Goal: Task Accomplishment & Management: Manage account settings

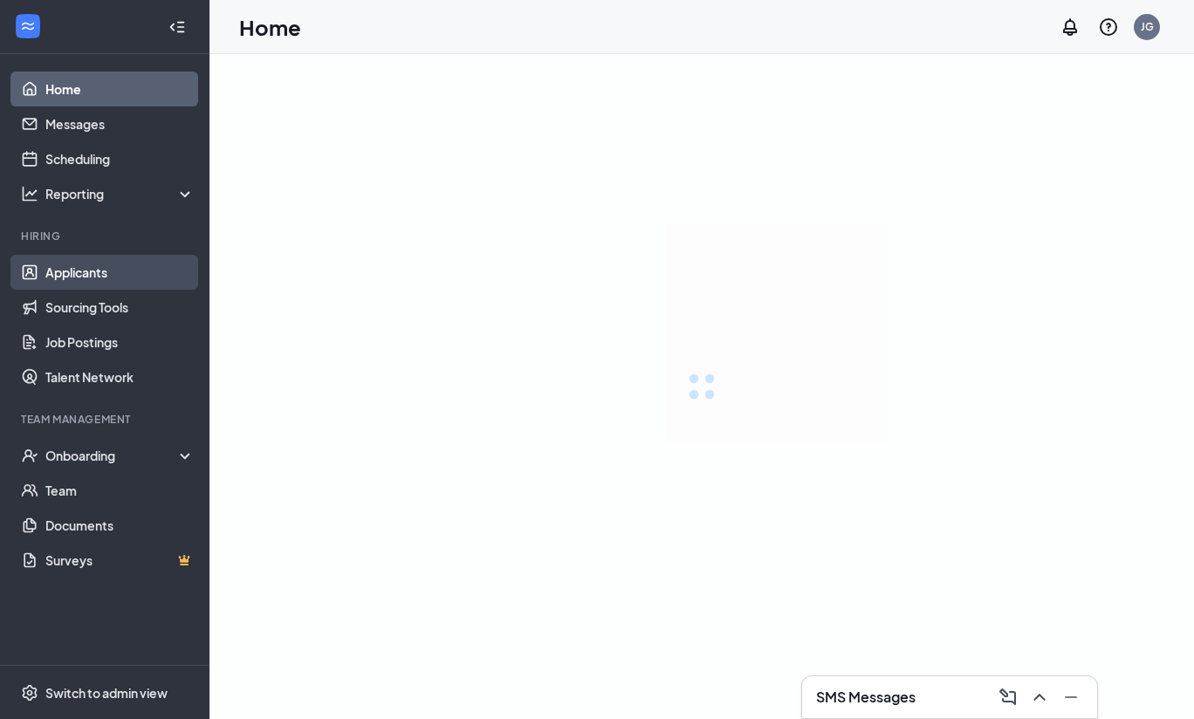
click at [75, 275] on link "Applicants" at bounding box center [119, 272] width 149 height 35
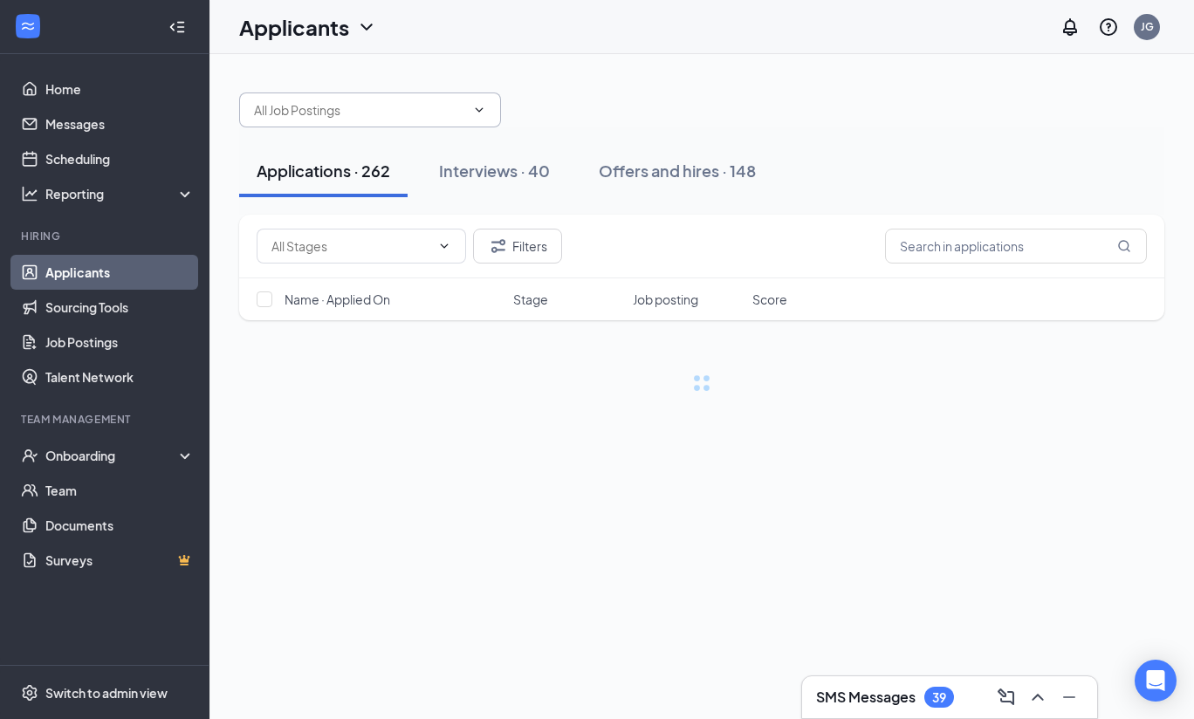
click at [370, 119] on input "text" at bounding box center [359, 109] width 211 height 19
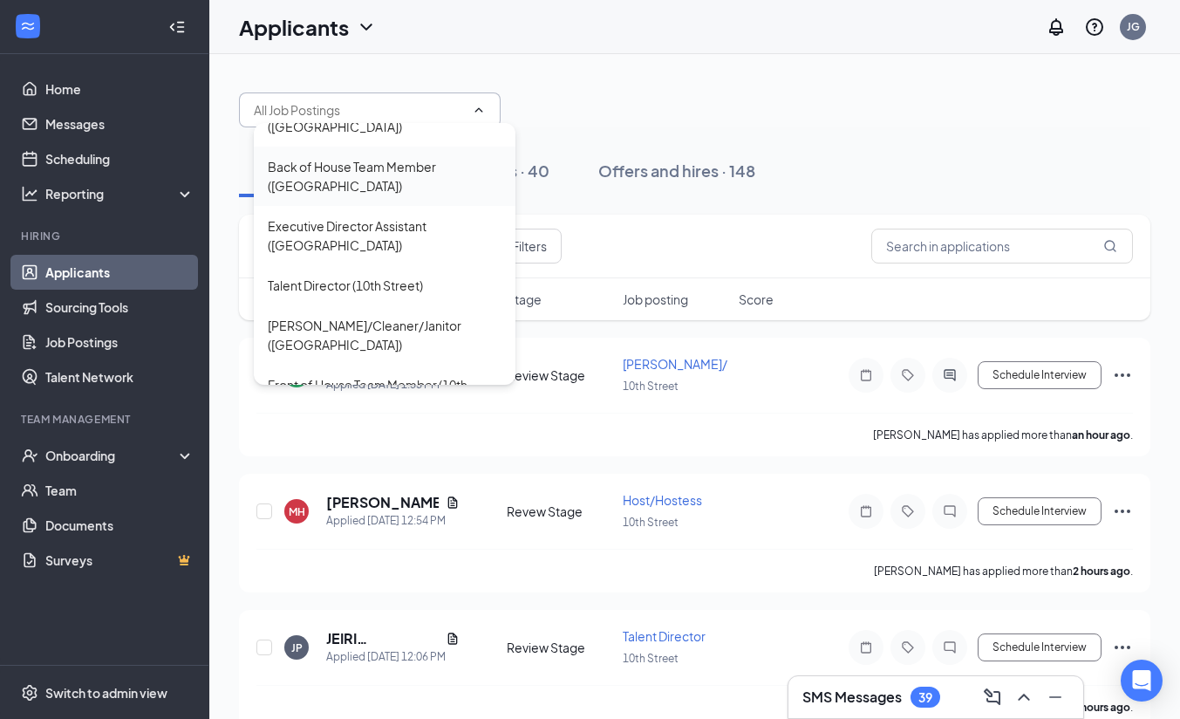
scroll to position [77, 0]
click at [332, 315] on div "Porter/Cleaner/Janitor (10th Street)" at bounding box center [385, 334] width 234 height 38
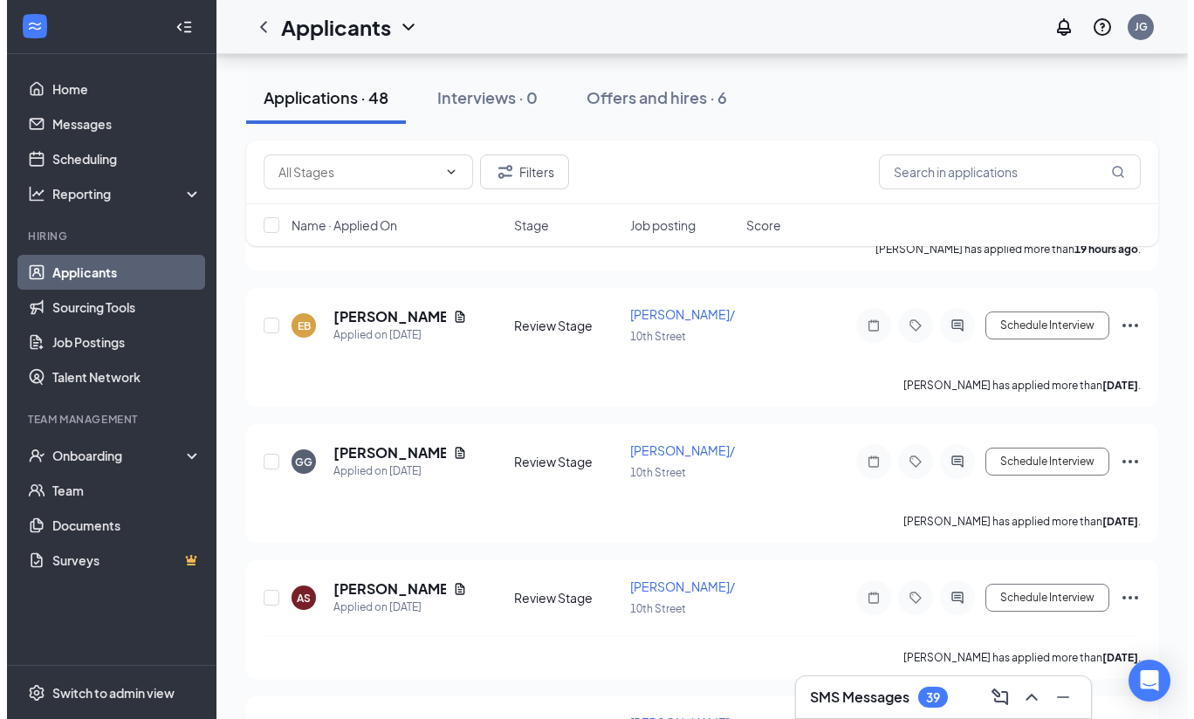
scroll to position [634, 0]
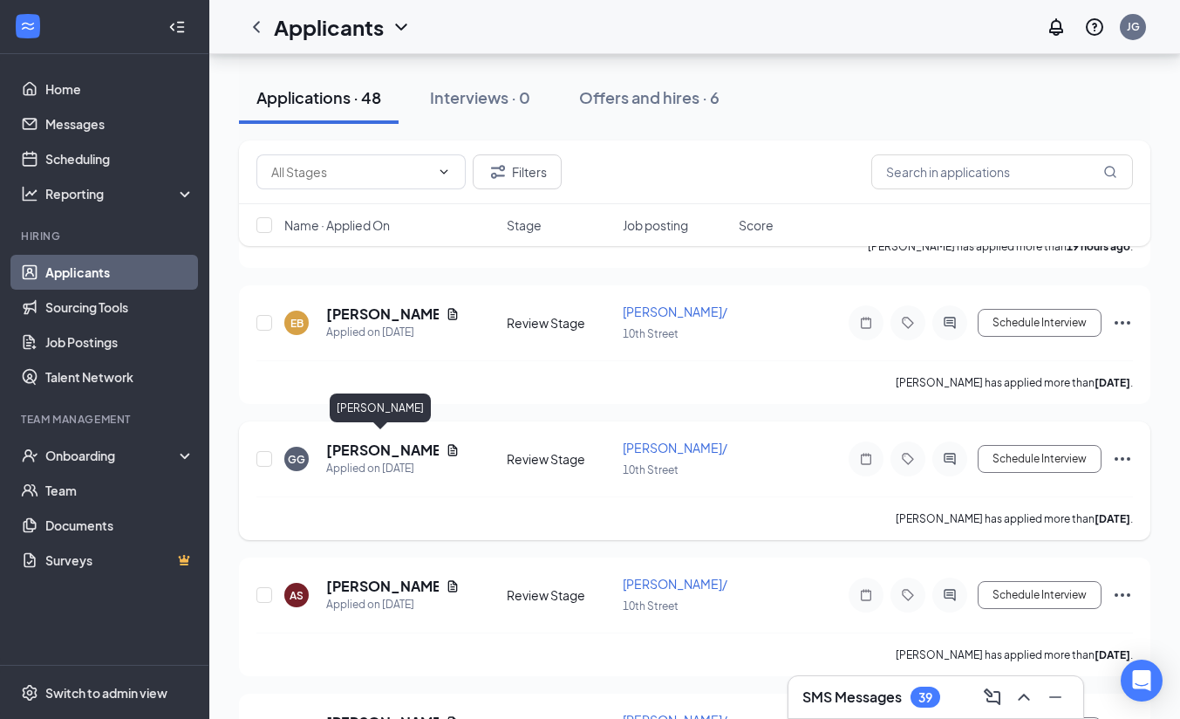
click at [372, 443] on h5 "[PERSON_NAME]" at bounding box center [382, 450] width 113 height 19
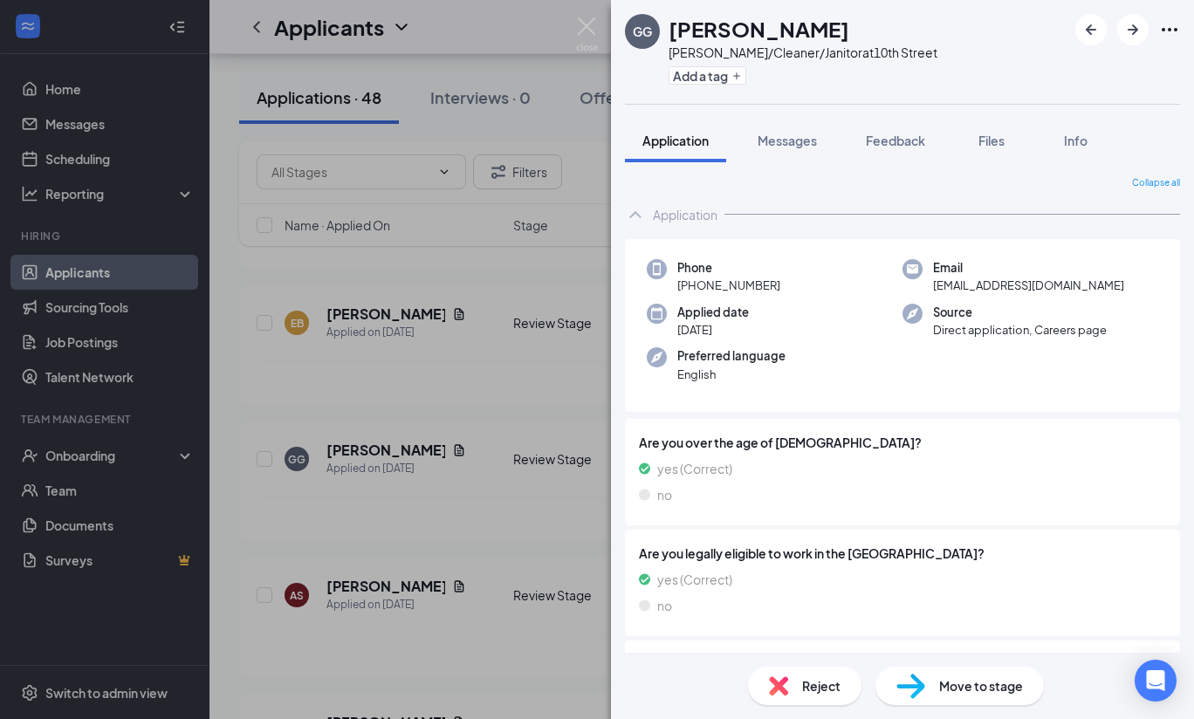
click at [497, 510] on div "GG Gael Garcia Porter/Cleaner/Janitor at 10th Street Add a tag Application Mess…" at bounding box center [597, 359] width 1194 height 719
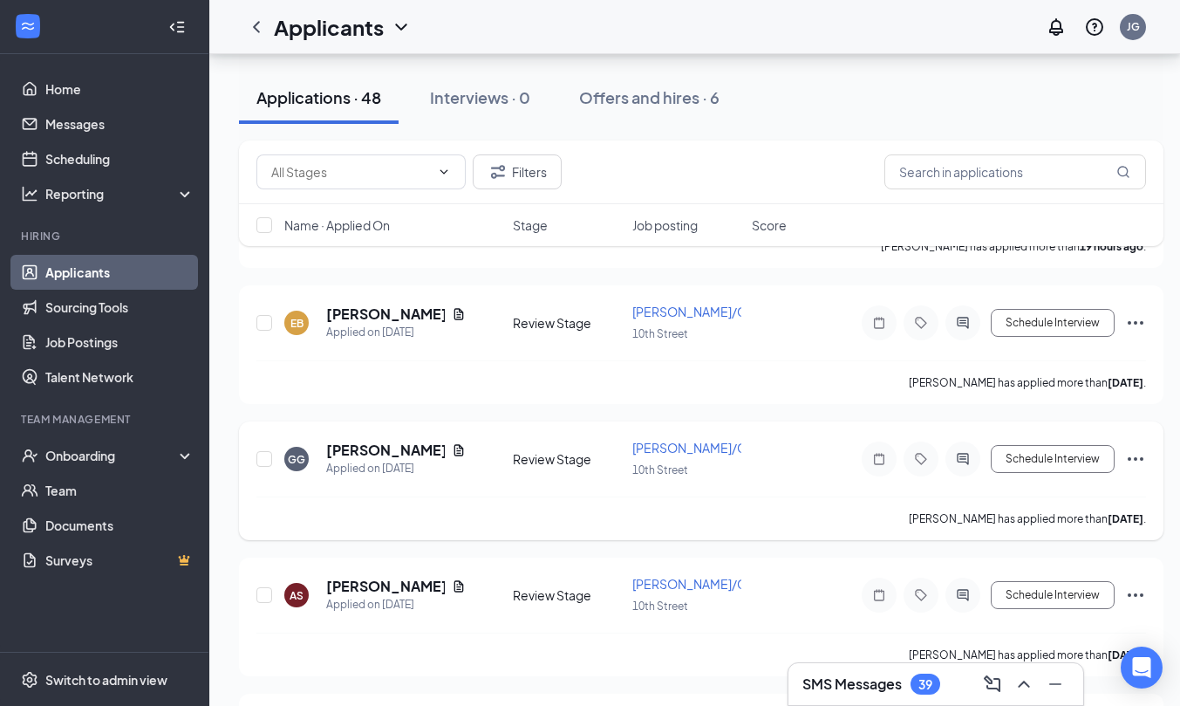
click at [1133, 449] on icon "Ellipses" at bounding box center [1135, 458] width 21 height 21
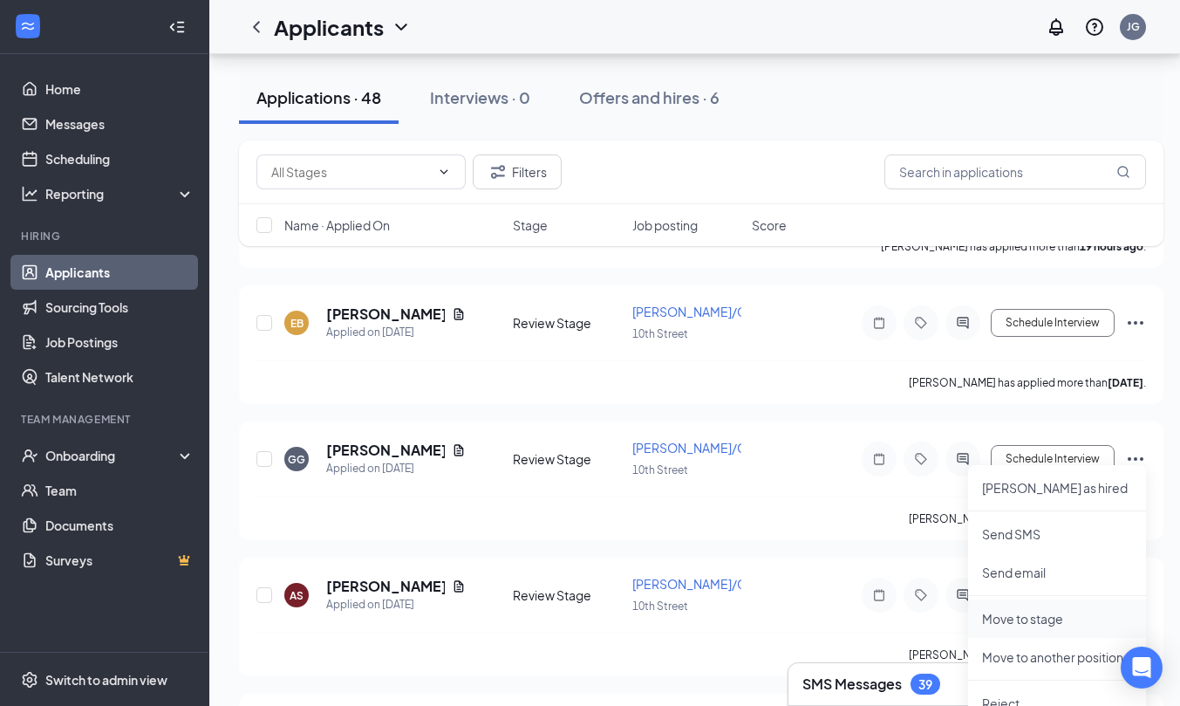
click at [1030, 626] on p "Move to stage" at bounding box center [1057, 618] width 150 height 17
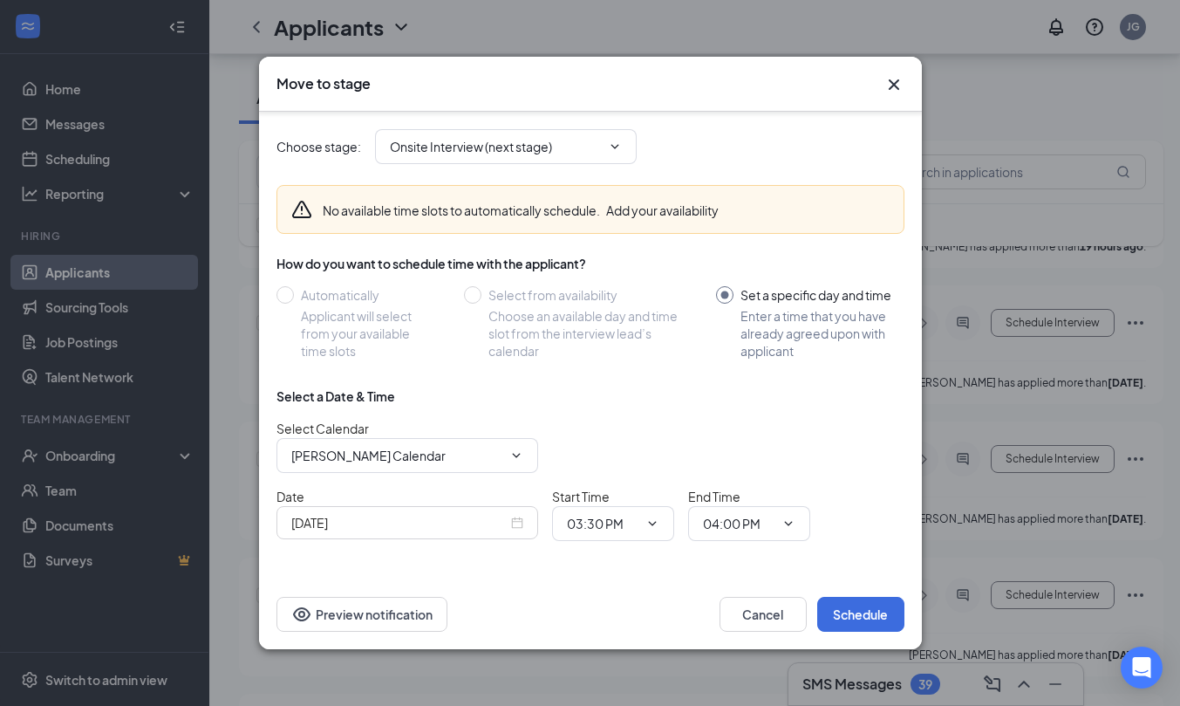
scroll to position [31, 0]
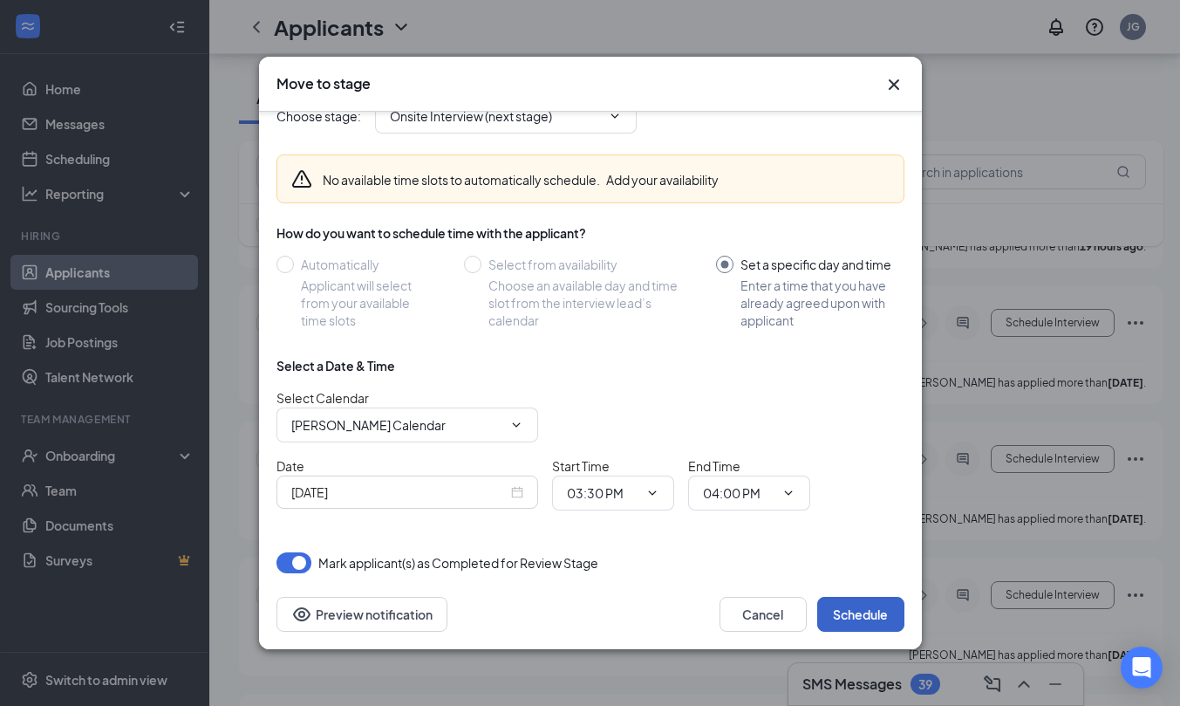
click at [859, 616] on button "Schedule" at bounding box center [861, 614] width 87 height 35
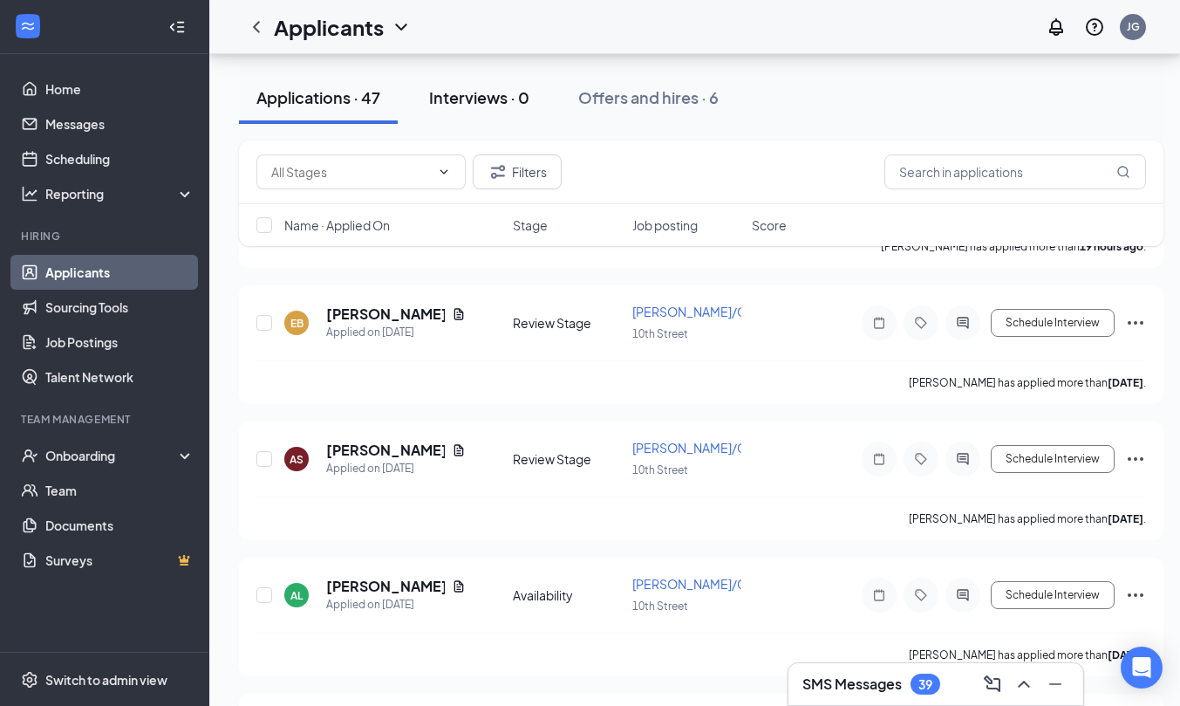
click at [483, 104] on div "Interviews · 0" at bounding box center [479, 97] width 100 height 22
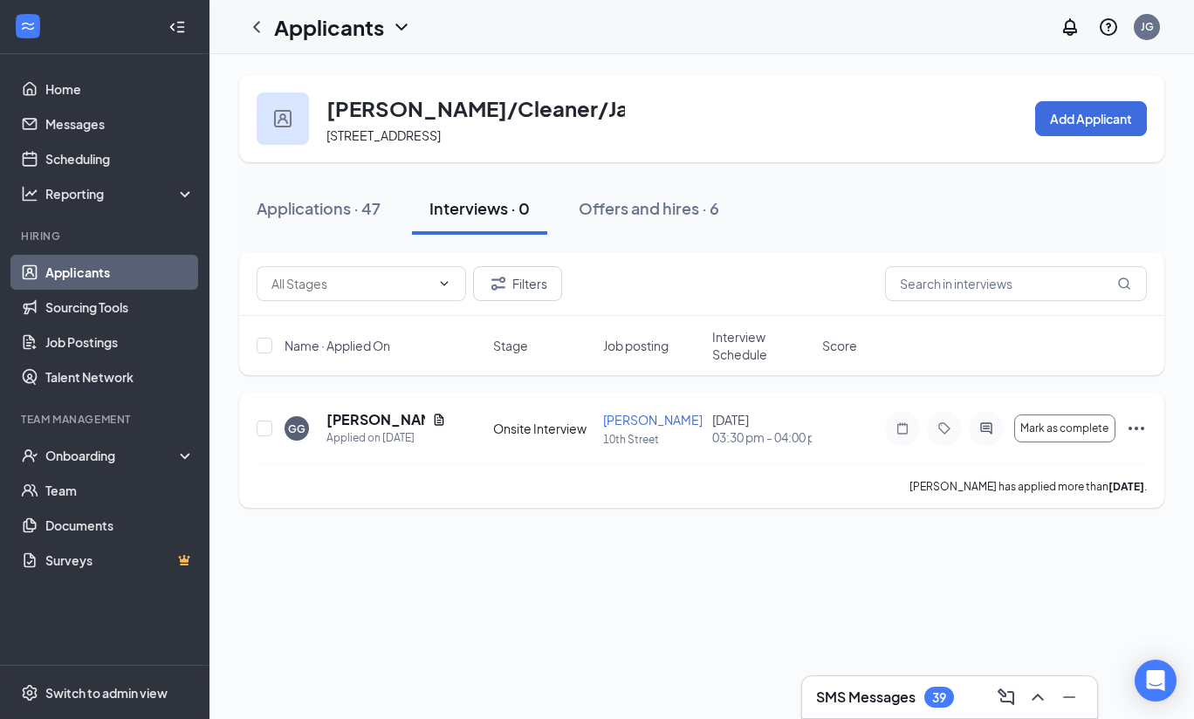
click at [1138, 437] on icon "Ellipses" at bounding box center [1135, 428] width 21 height 21
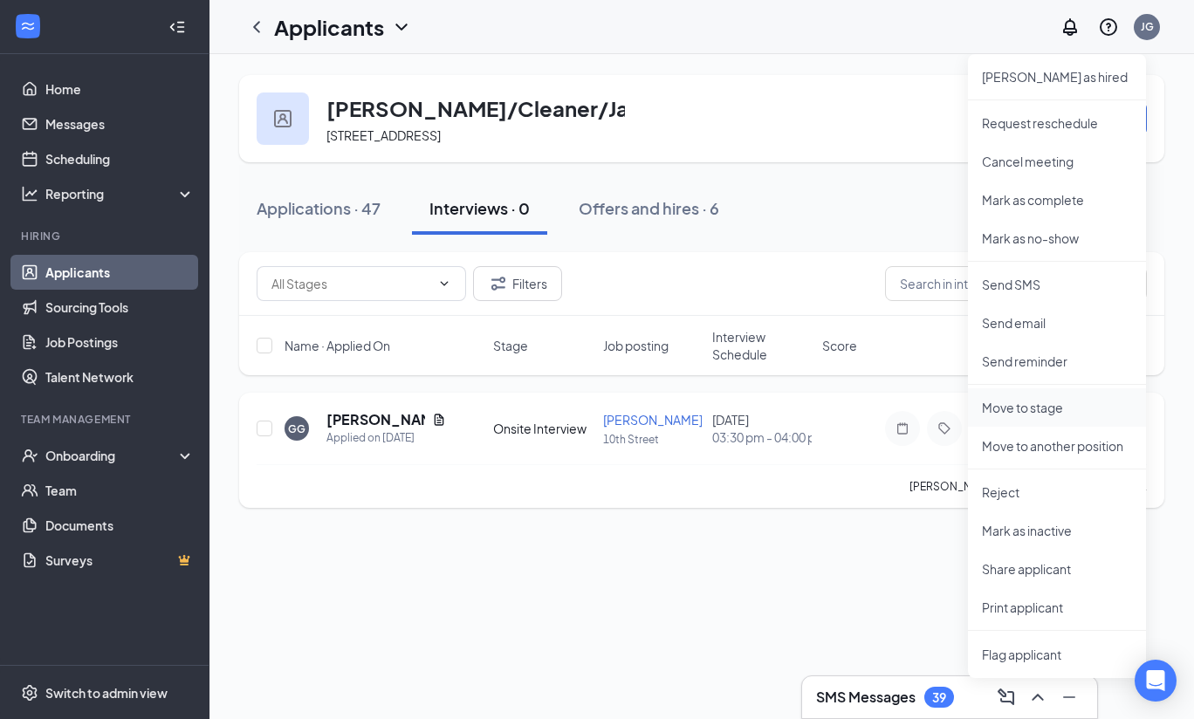
click at [1030, 404] on p "Move to stage" at bounding box center [1057, 407] width 150 height 17
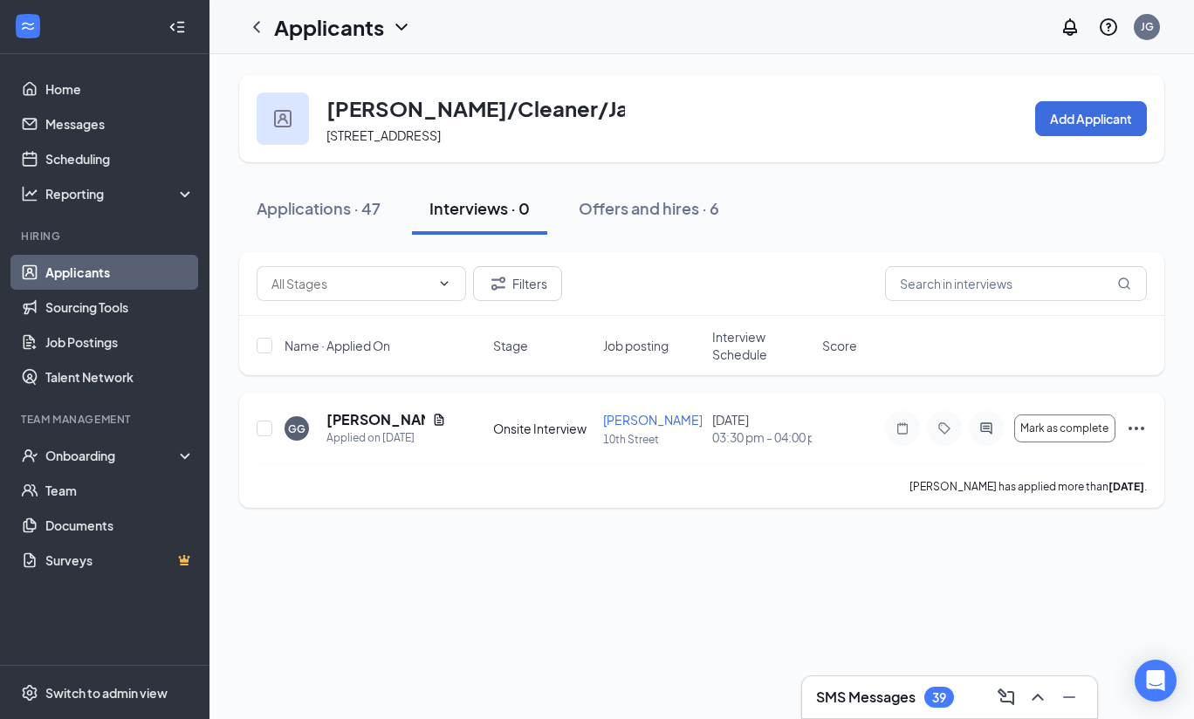
type input "Hiring Complete (final stage)"
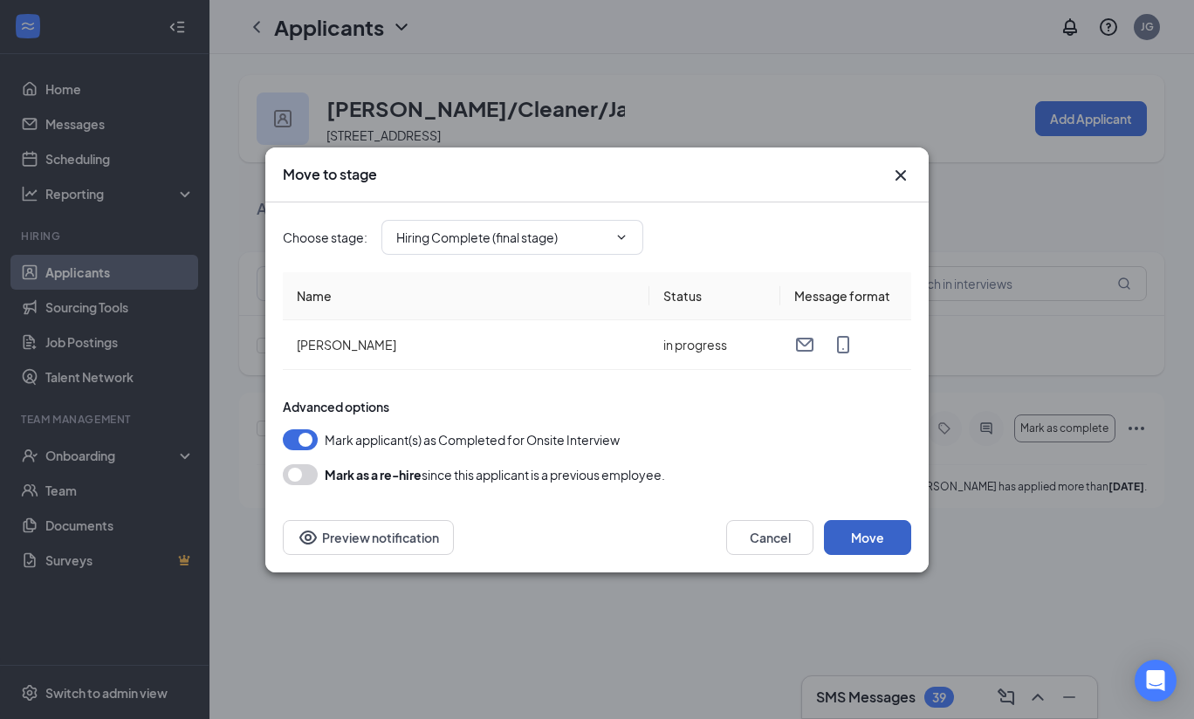
click at [852, 538] on button "Move" at bounding box center [867, 537] width 87 height 35
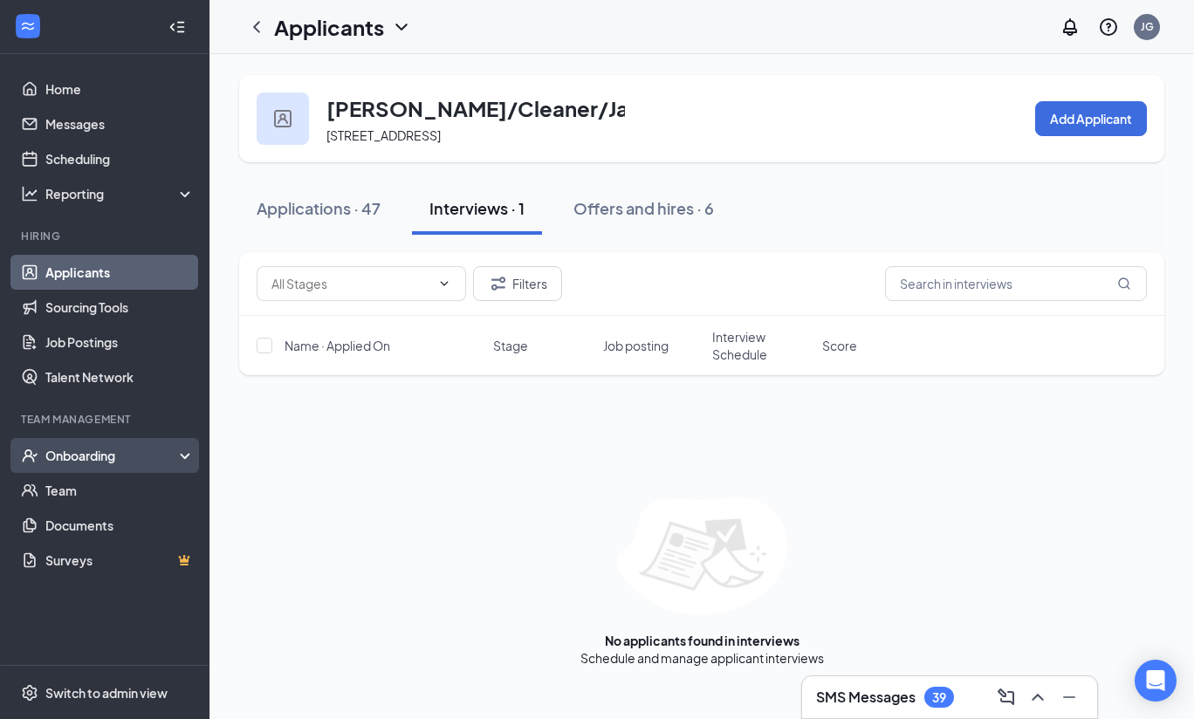
click at [89, 455] on div "Onboarding" at bounding box center [112, 455] width 134 height 17
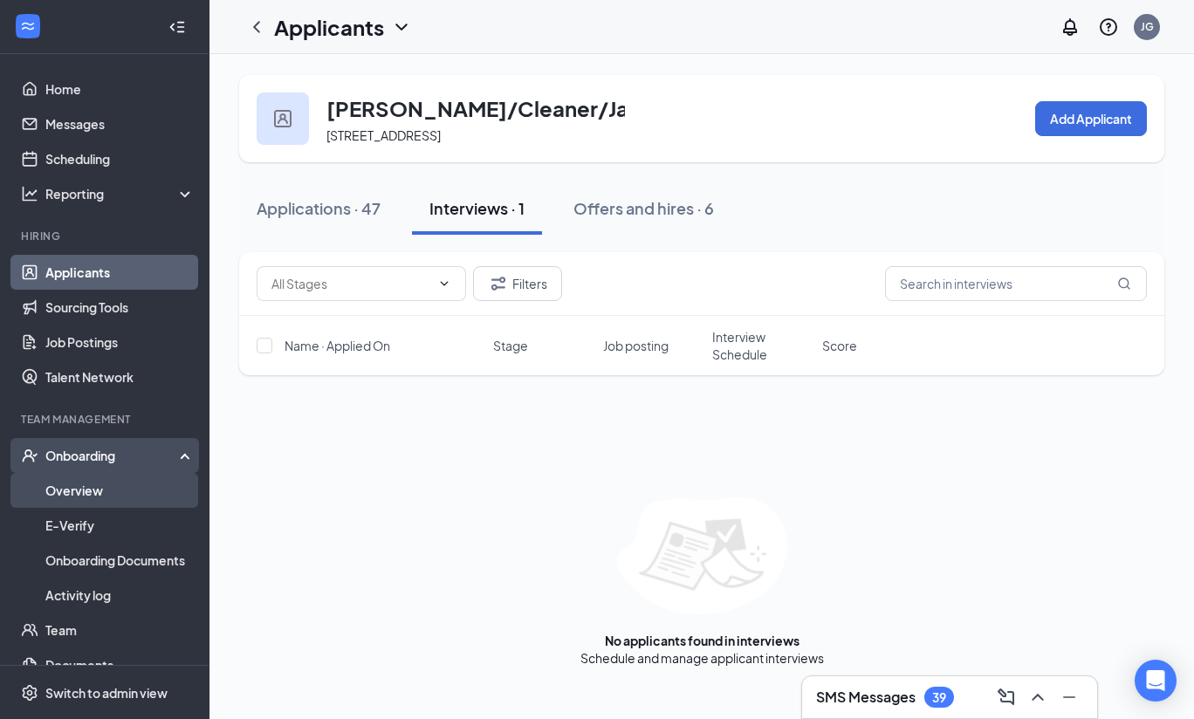
click at [79, 489] on link "Overview" at bounding box center [119, 490] width 149 height 35
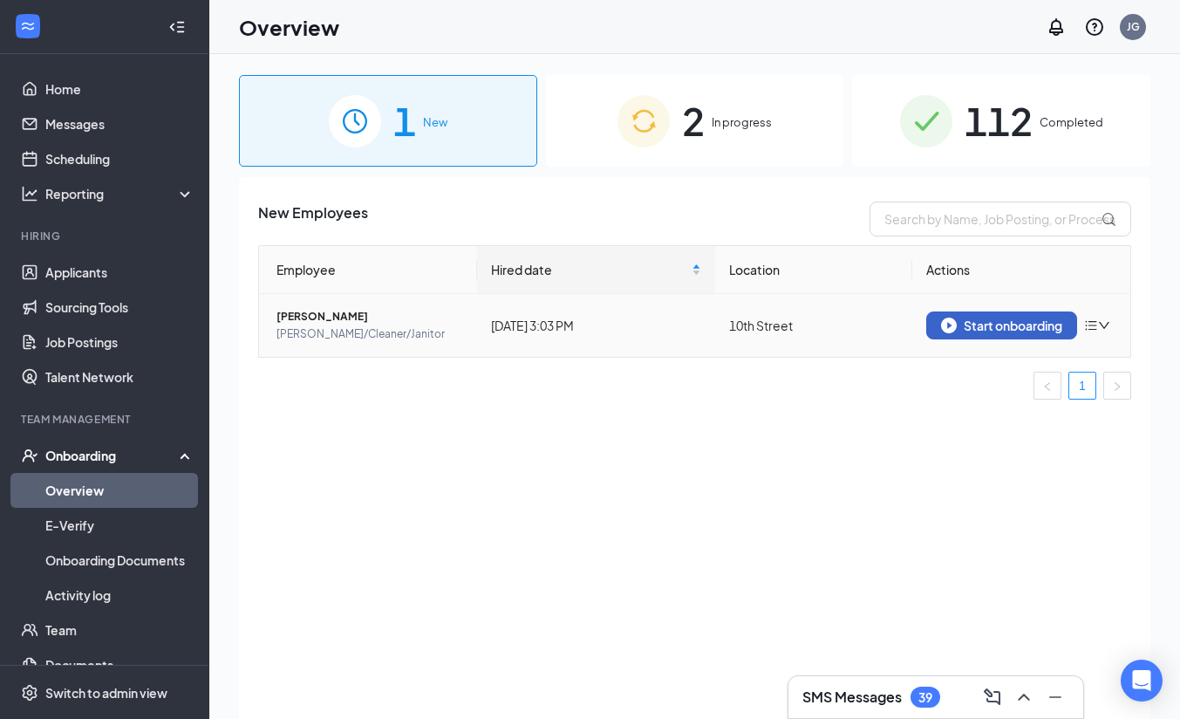
click at [1007, 315] on button "Start onboarding" at bounding box center [1002, 325] width 151 height 28
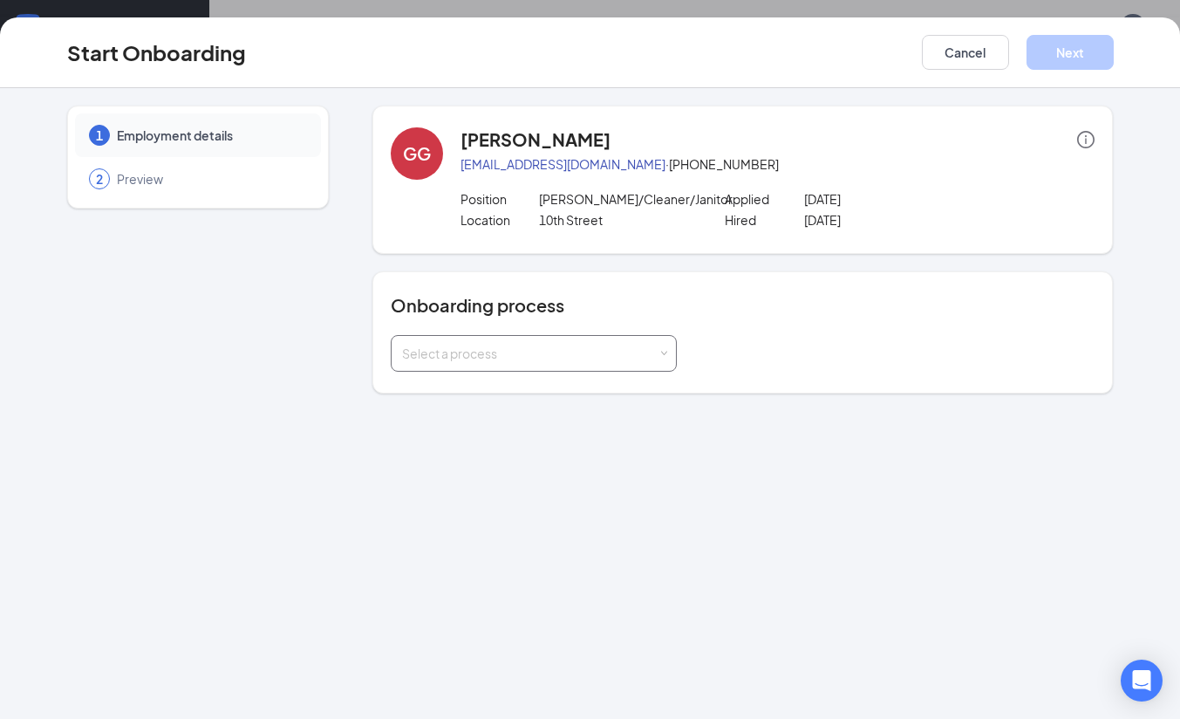
click at [485, 366] on div "Select a process" at bounding box center [533, 353] width 263 height 35
click at [465, 419] on span "FOH and BOH House Onboarding" at bounding box center [492, 422] width 190 height 16
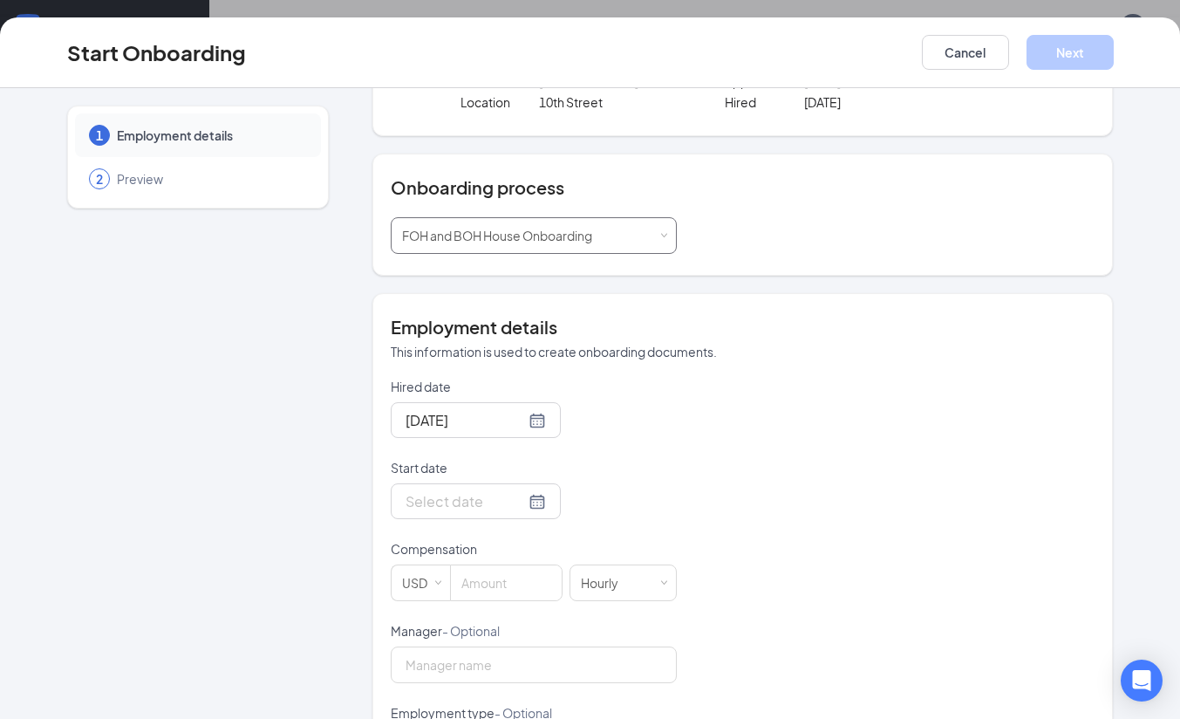
scroll to position [119, 0]
click at [505, 583] on input at bounding box center [506, 581] width 111 height 35
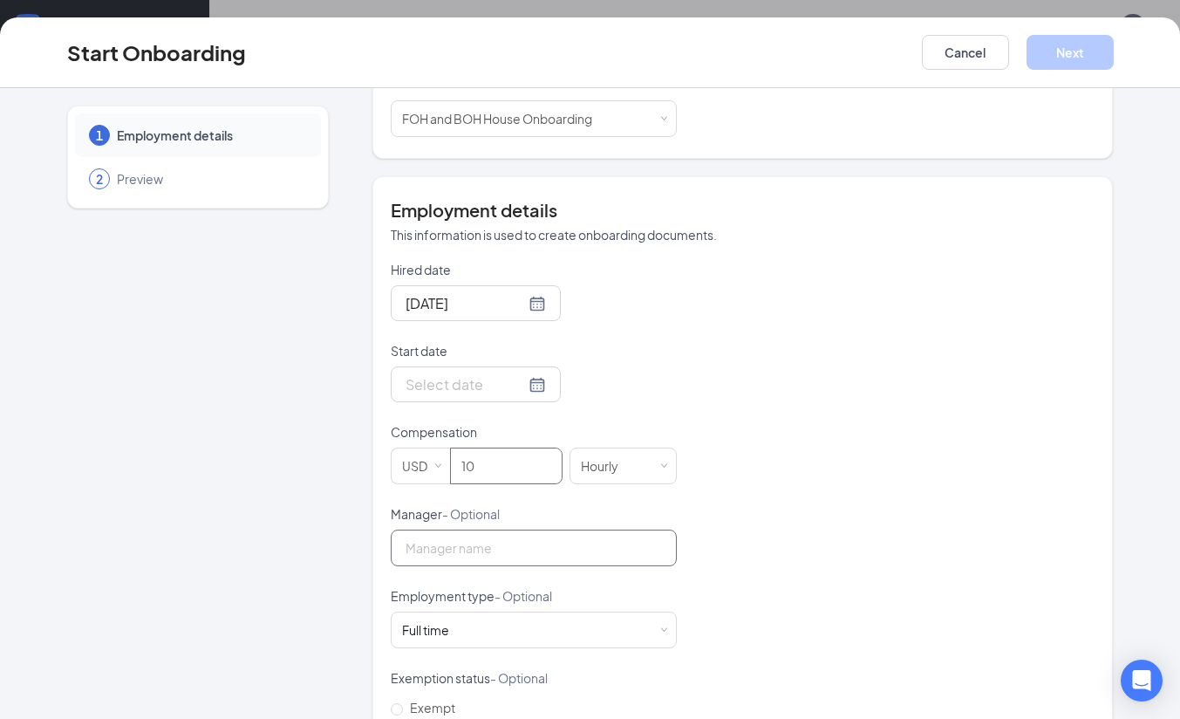
type input "10"
click at [539, 559] on input "Manager - Optional" at bounding box center [534, 548] width 286 height 37
type input "Jose"
click at [481, 626] on div "Full time Works 30+ hours per week and is reasonably expected to work" at bounding box center [533, 629] width 263 height 35
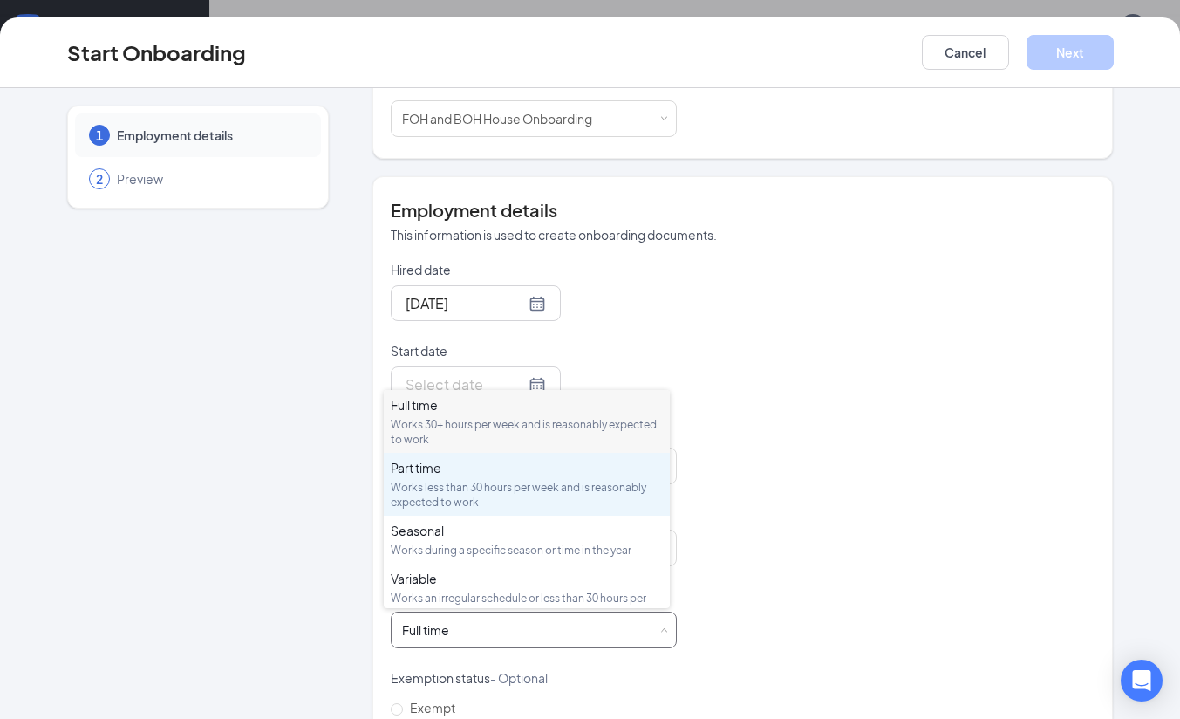
click at [473, 471] on div "Part time" at bounding box center [527, 467] width 272 height 17
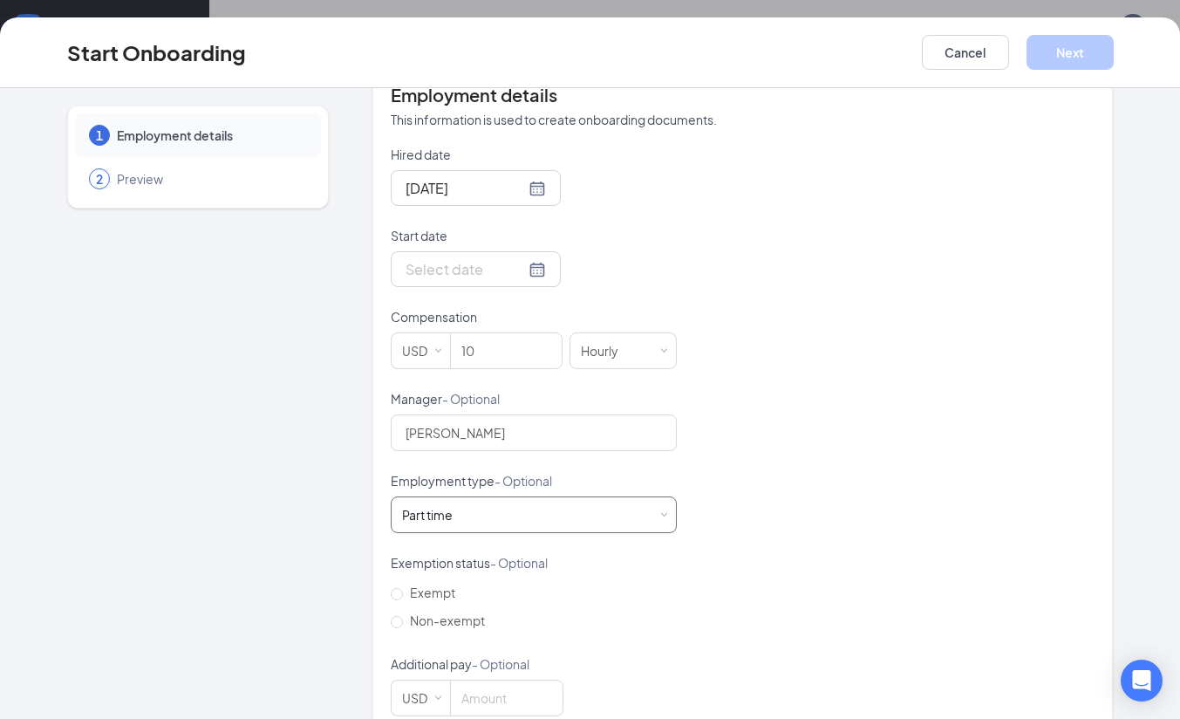
scroll to position [372, 0]
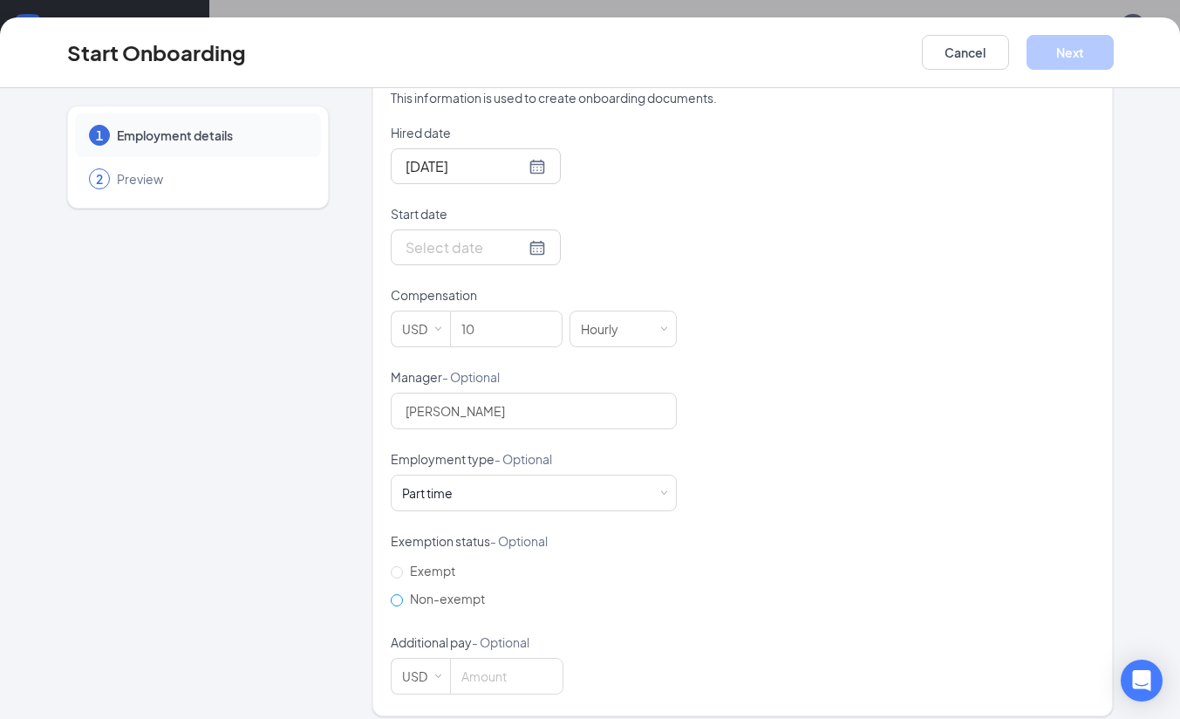
click at [394, 596] on input "Non-exempt" at bounding box center [397, 600] width 12 height 12
radio input "true"
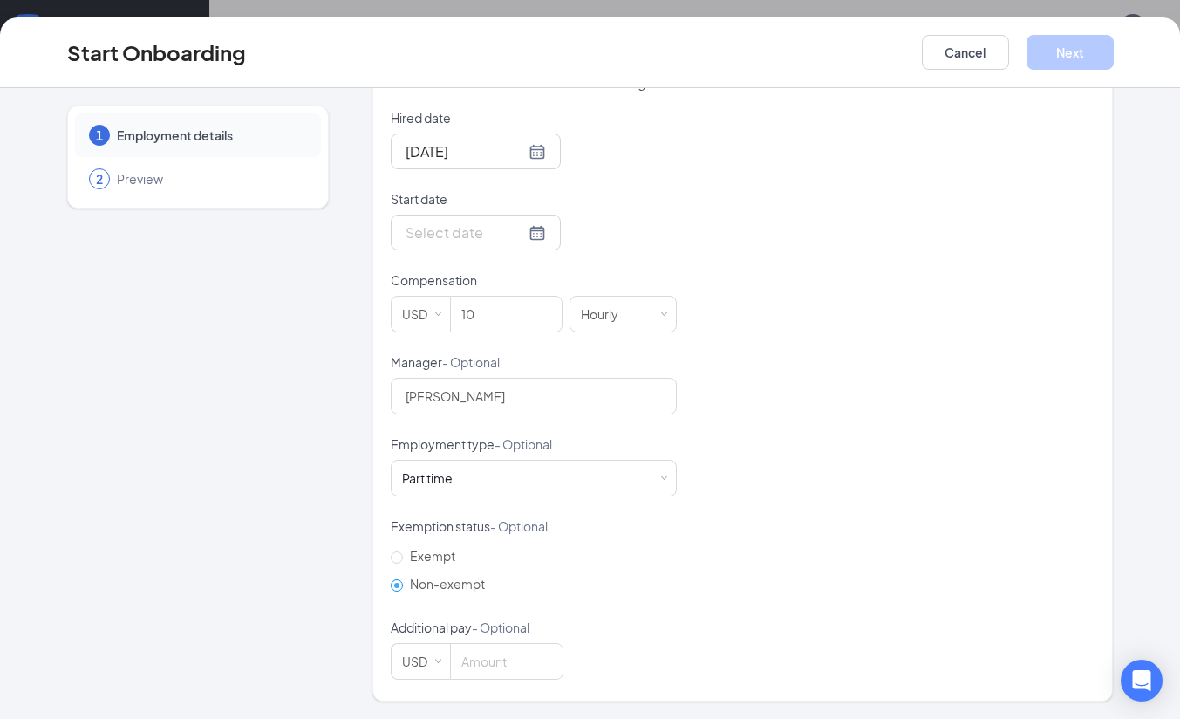
click at [863, 379] on div "Hired date Oct 15, 2025 Start date Compensation USD 10 Hourly Manager - Optiona…" at bounding box center [743, 394] width 705 height 571
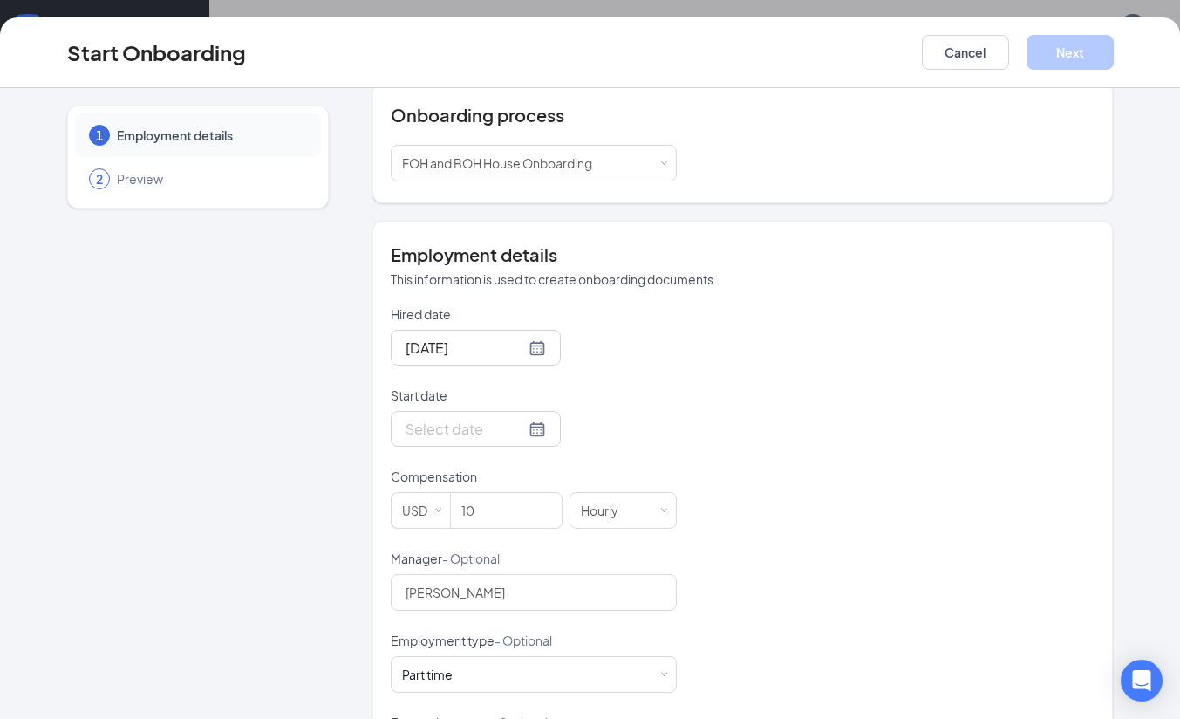
scroll to position [189, 0]
click at [517, 430] on div at bounding box center [476, 430] width 140 height 22
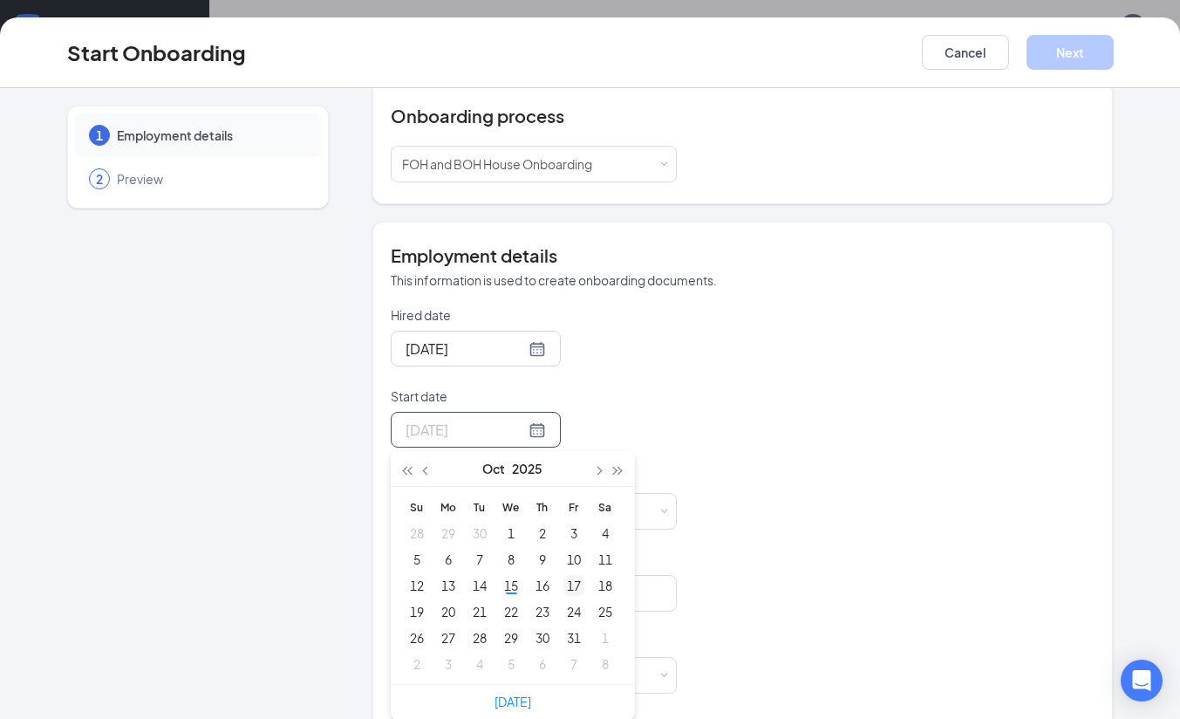
type input "Oct 17, 2025"
click at [566, 584] on div "17" at bounding box center [574, 585] width 21 height 21
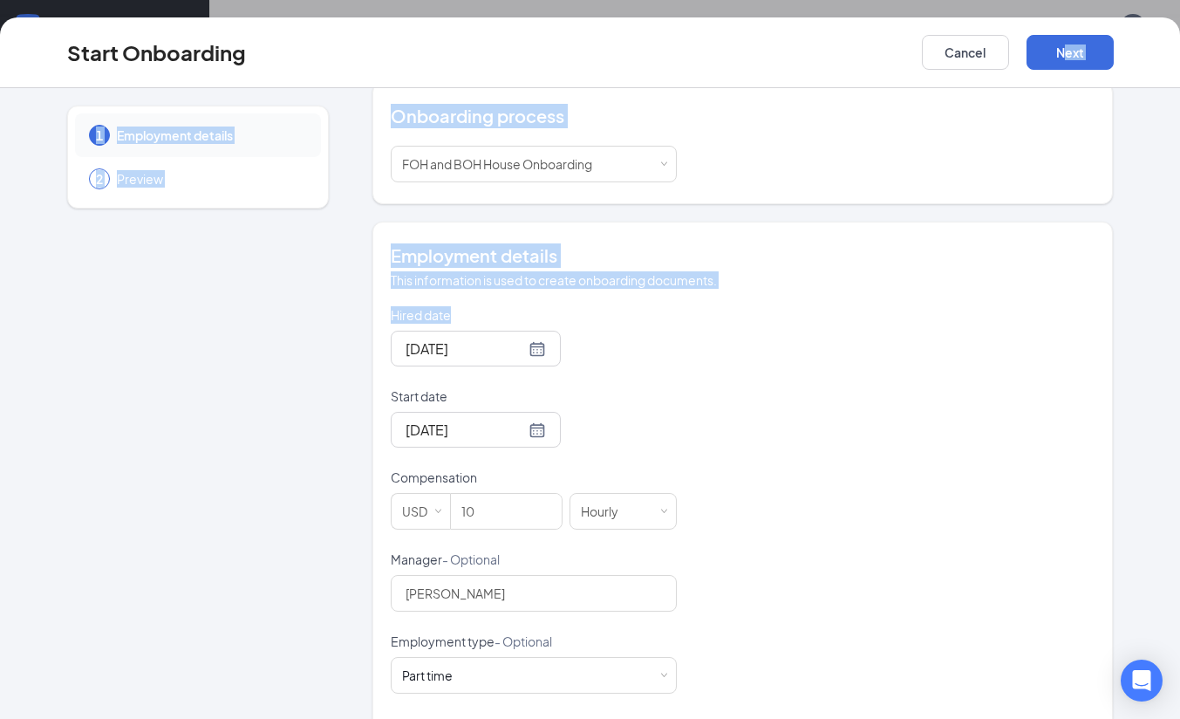
drag, startPoint x: 1063, startPoint y: 85, endPoint x: 1031, endPoint y: 275, distance: 192.8
click at [1031, 275] on div "Start Onboarding Cancel Next 1 Employment details 2 Preview GG Gael Garcia garc…" at bounding box center [590, 367] width 1180 height 701
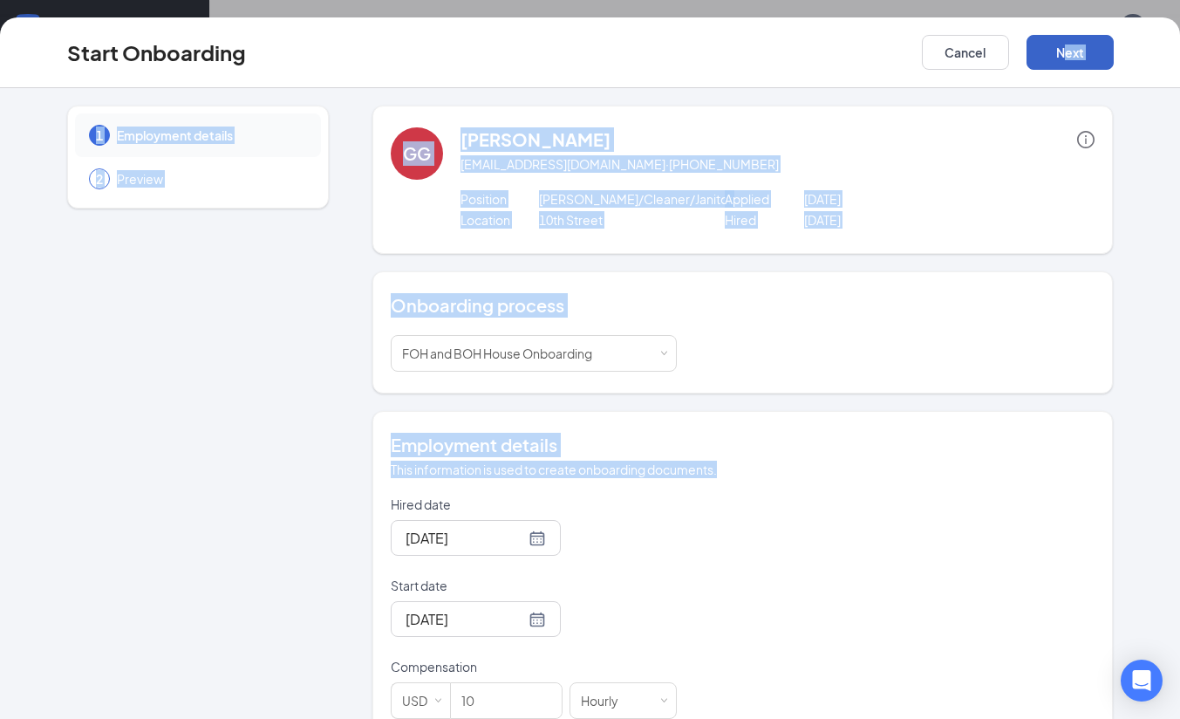
drag, startPoint x: 1031, startPoint y: 275, endPoint x: 1057, endPoint y: 58, distance: 218.7
click at [1057, 58] on button "Next" at bounding box center [1070, 52] width 87 height 35
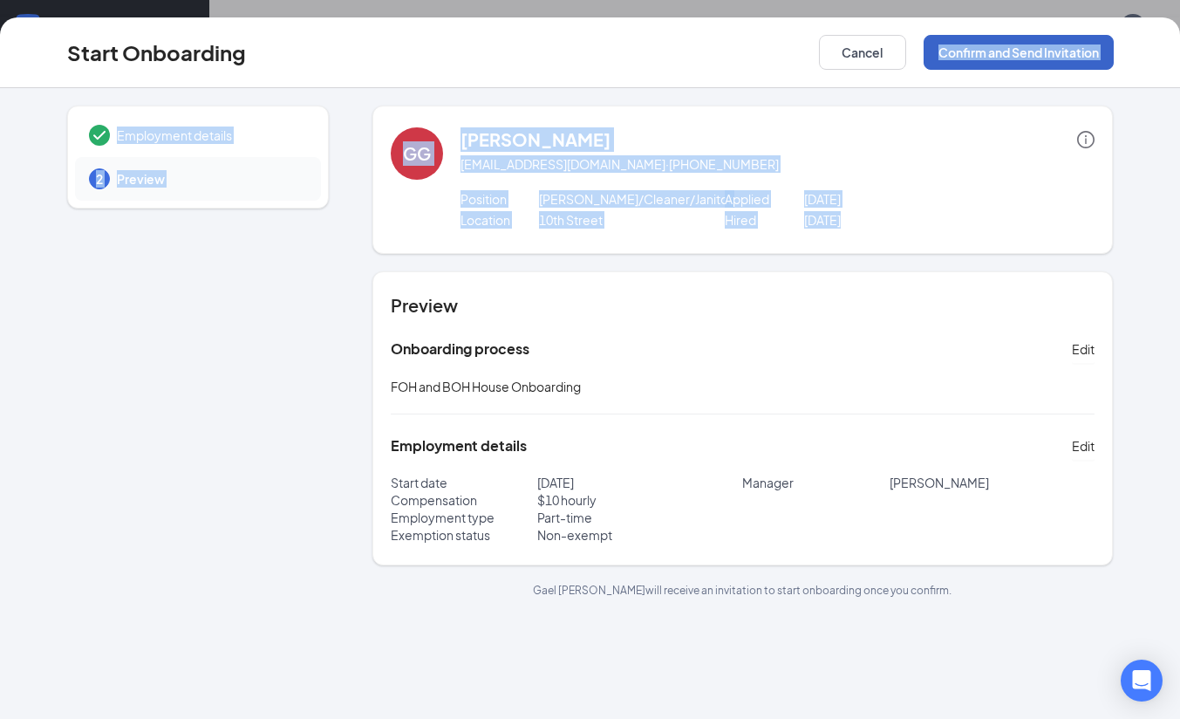
click at [1057, 58] on button "Confirm and Send Invitation" at bounding box center [1019, 52] width 190 height 35
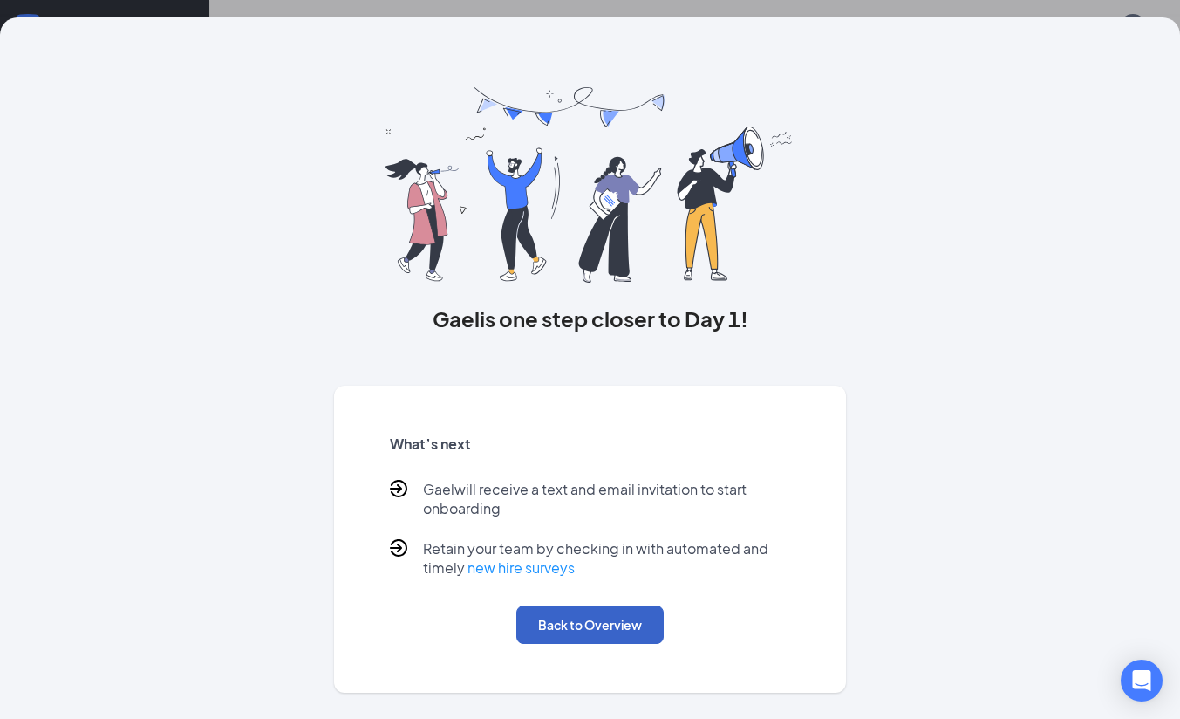
click at [612, 619] on button "Back to Overview" at bounding box center [590, 624] width 147 height 38
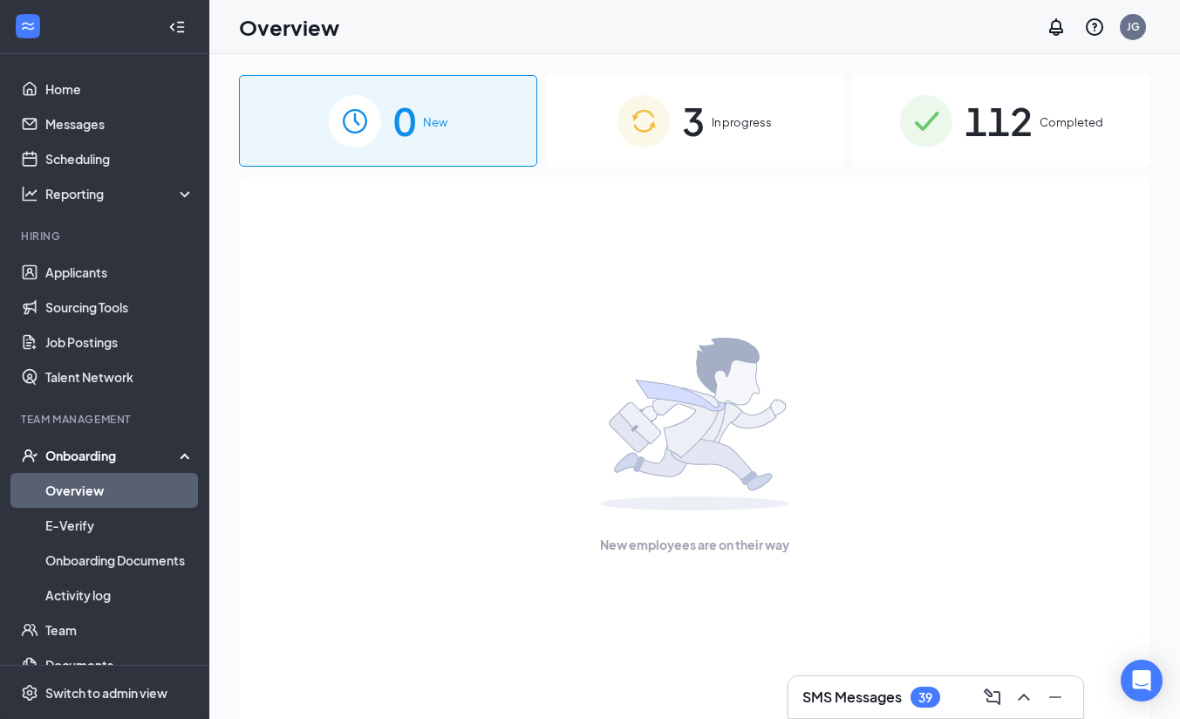
click at [709, 107] on div "3 In progress" at bounding box center [695, 121] width 298 height 92
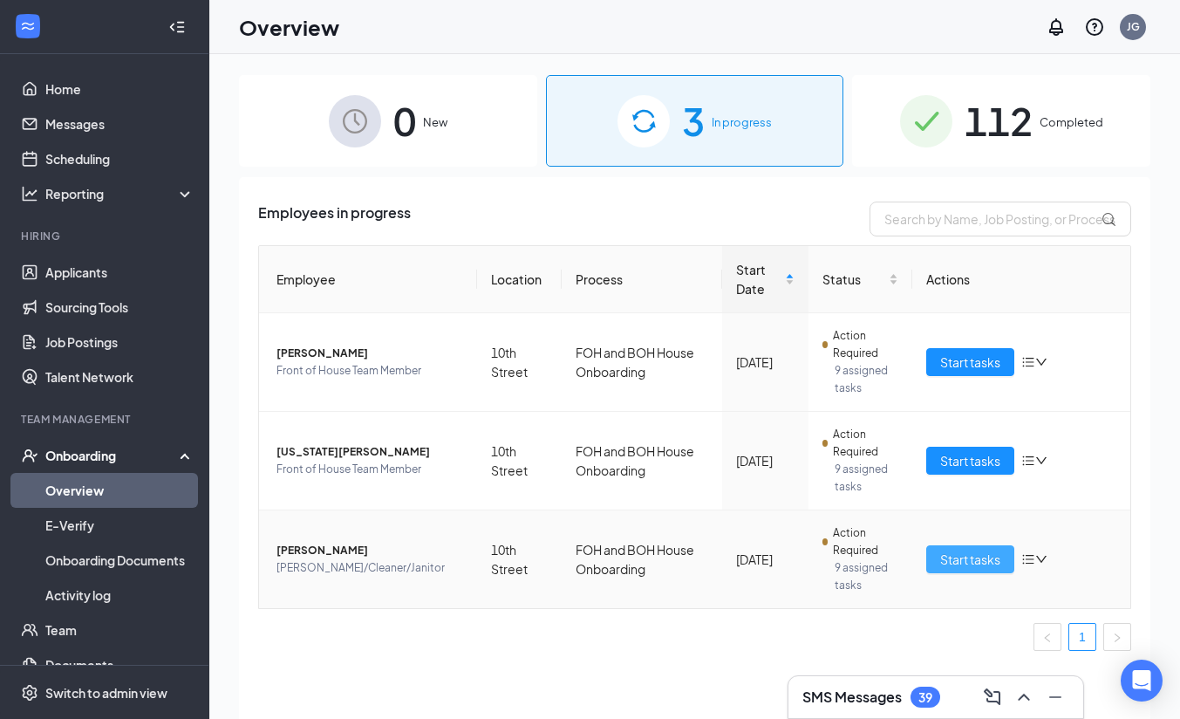
click at [965, 562] on span "Start tasks" at bounding box center [971, 559] width 60 height 19
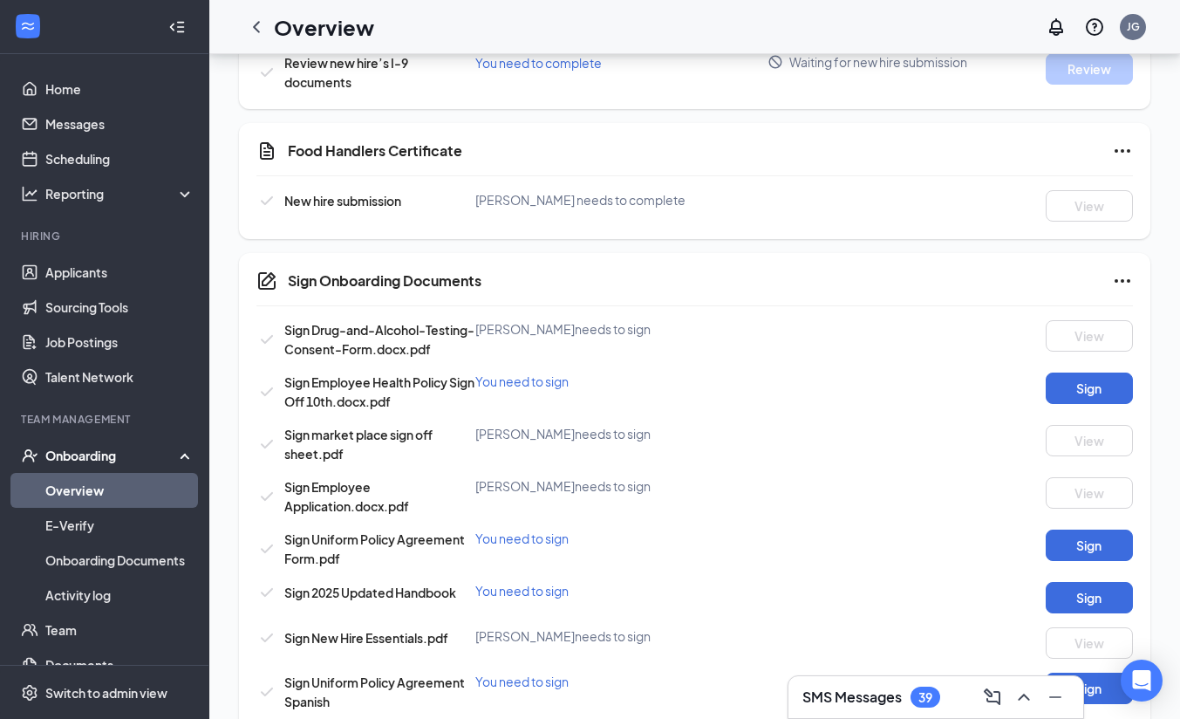
scroll to position [776, 0]
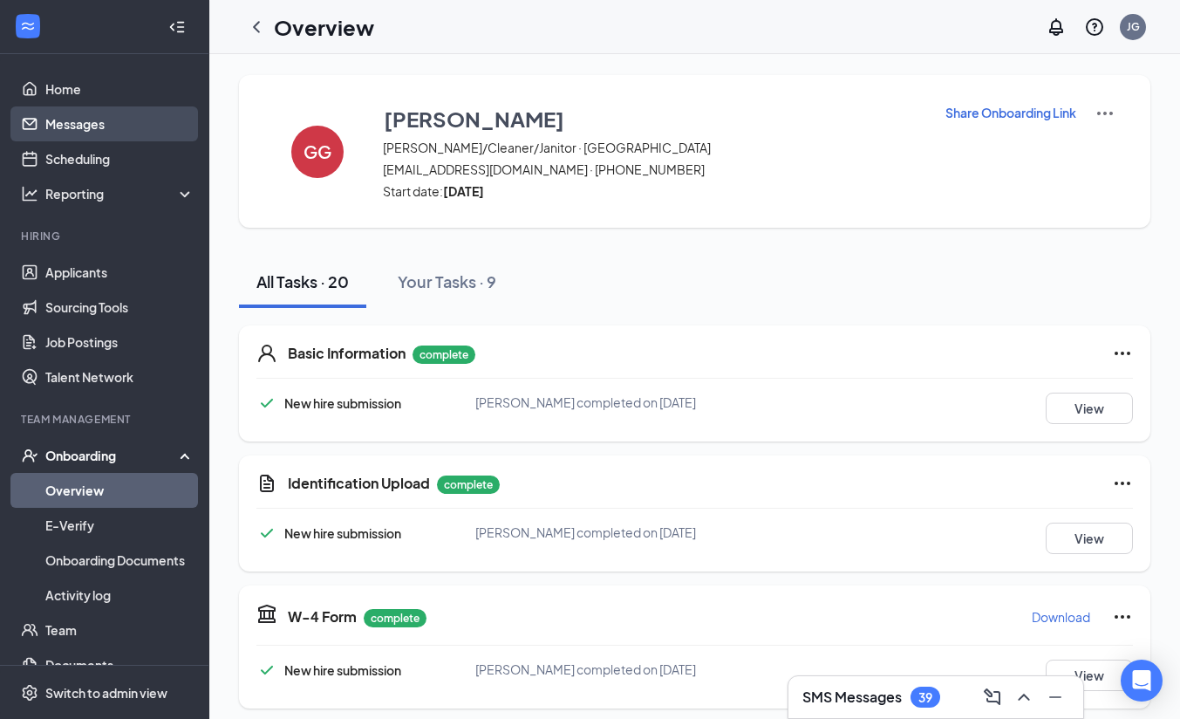
click at [93, 122] on link "Messages" at bounding box center [119, 123] width 149 height 35
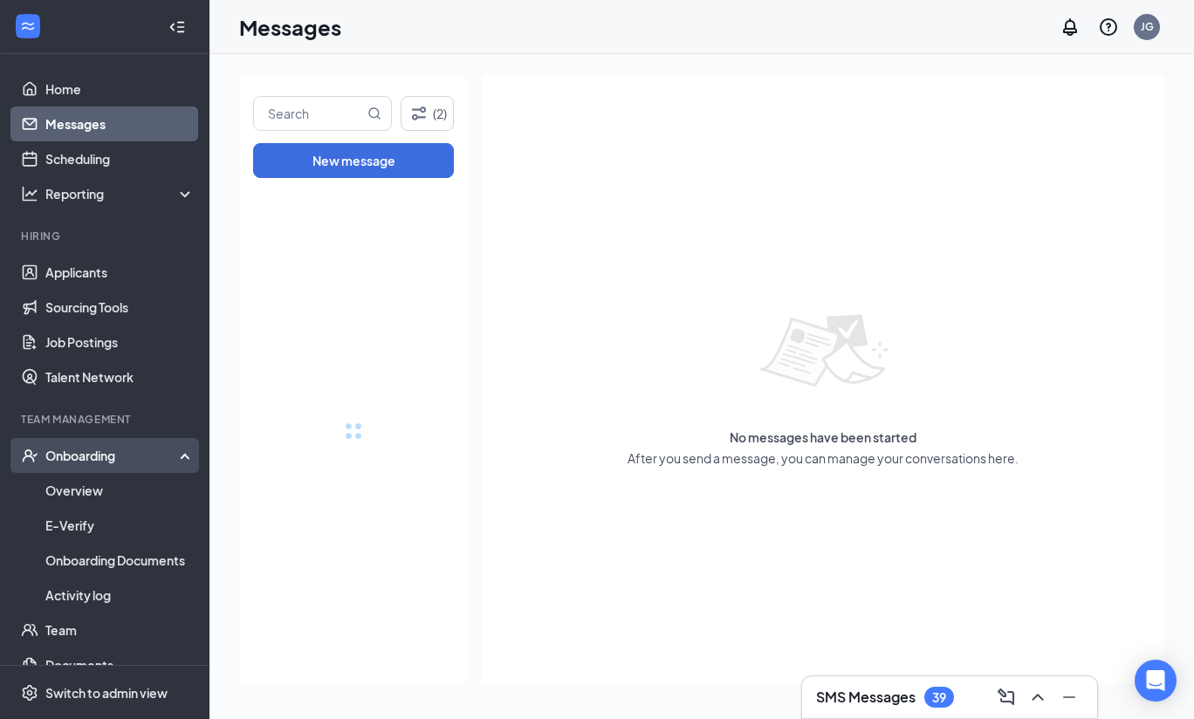
click at [70, 446] on div "Onboarding" at bounding box center [104, 455] width 209 height 35
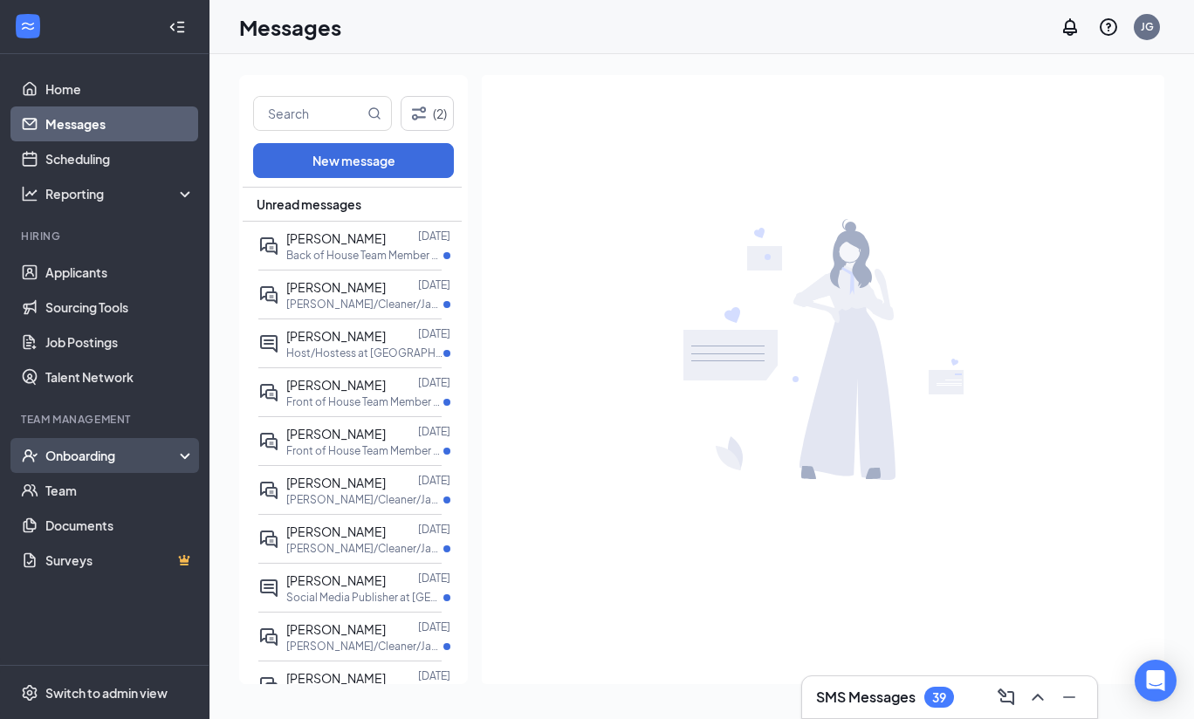
click at [70, 446] on div "Onboarding" at bounding box center [104, 455] width 209 height 35
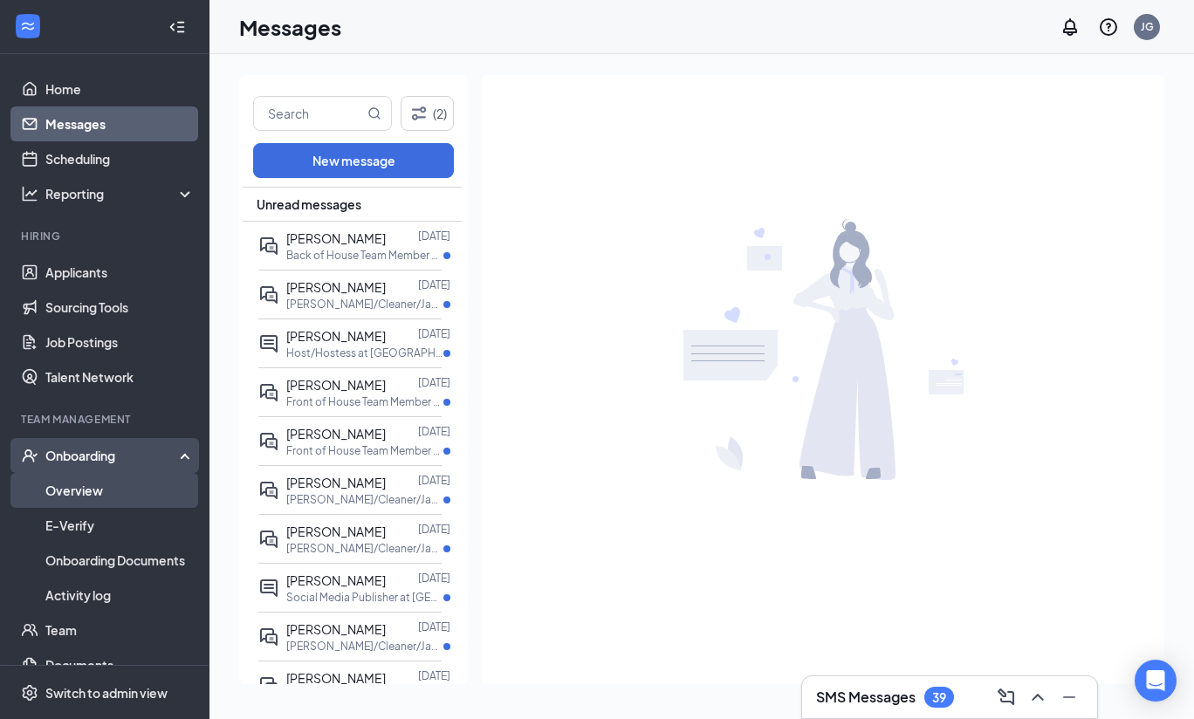
click at [62, 496] on link "Overview" at bounding box center [119, 490] width 149 height 35
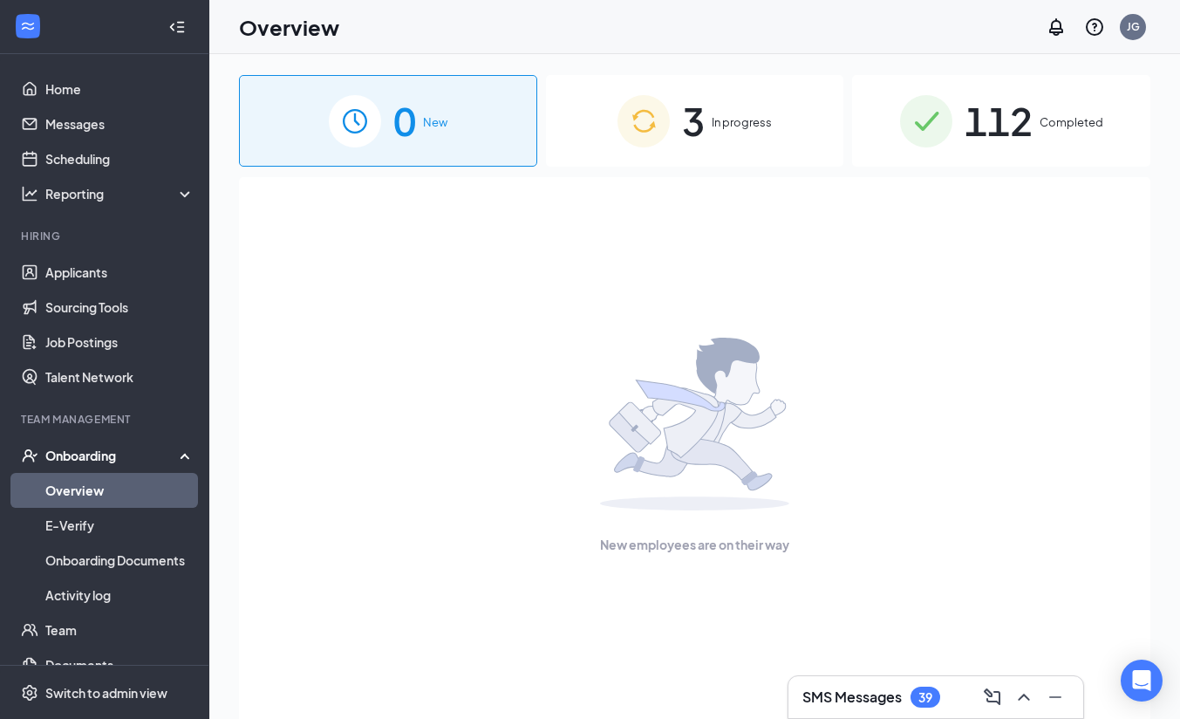
click at [703, 120] on span "3" at bounding box center [693, 121] width 23 height 60
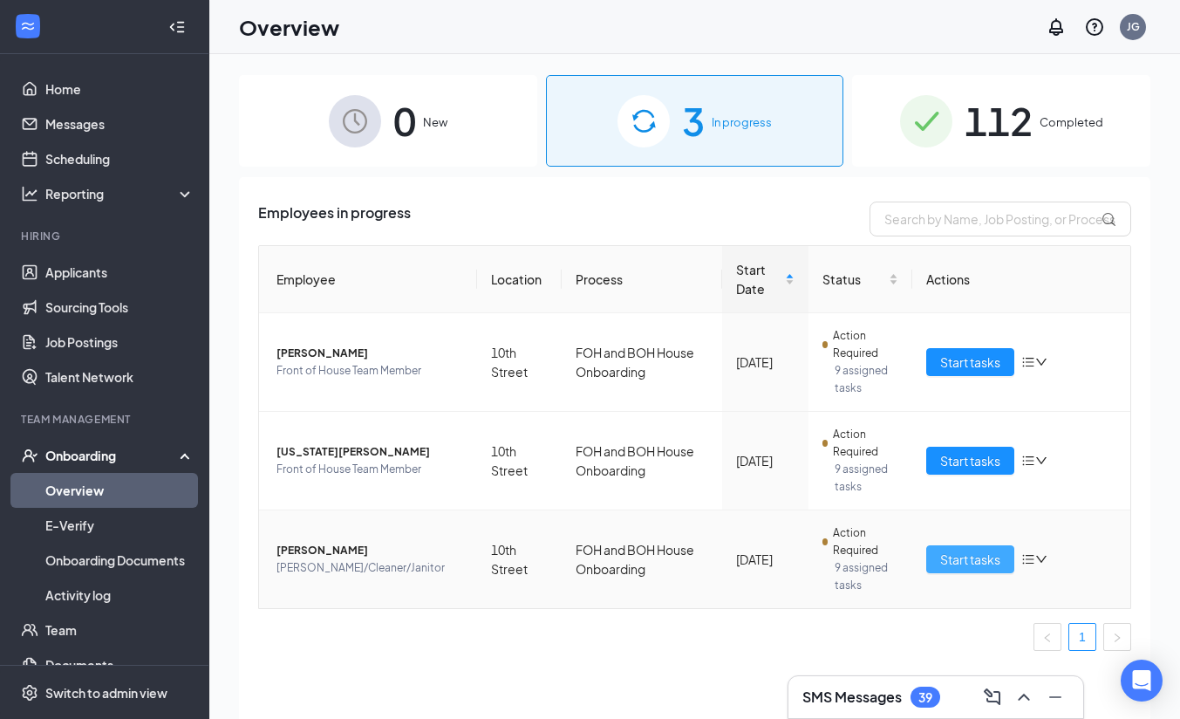
click at [975, 563] on span "Start tasks" at bounding box center [971, 559] width 60 height 19
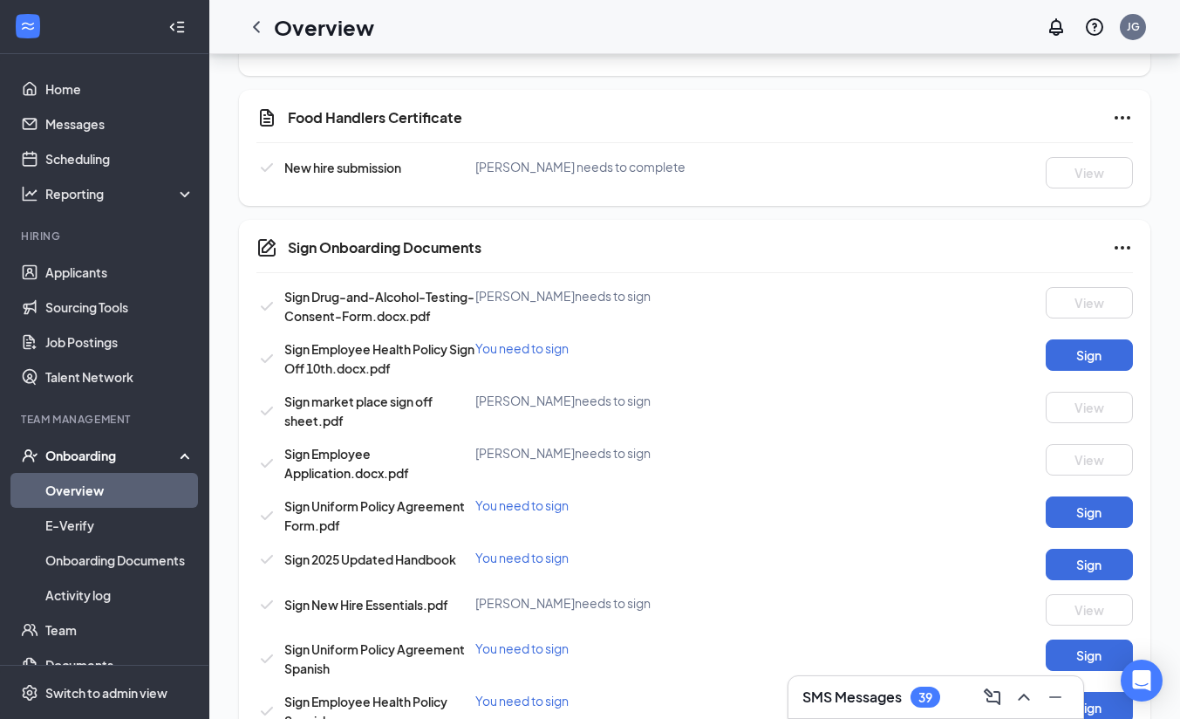
scroll to position [816, 0]
